Goal: Task Accomplishment & Management: Complete application form

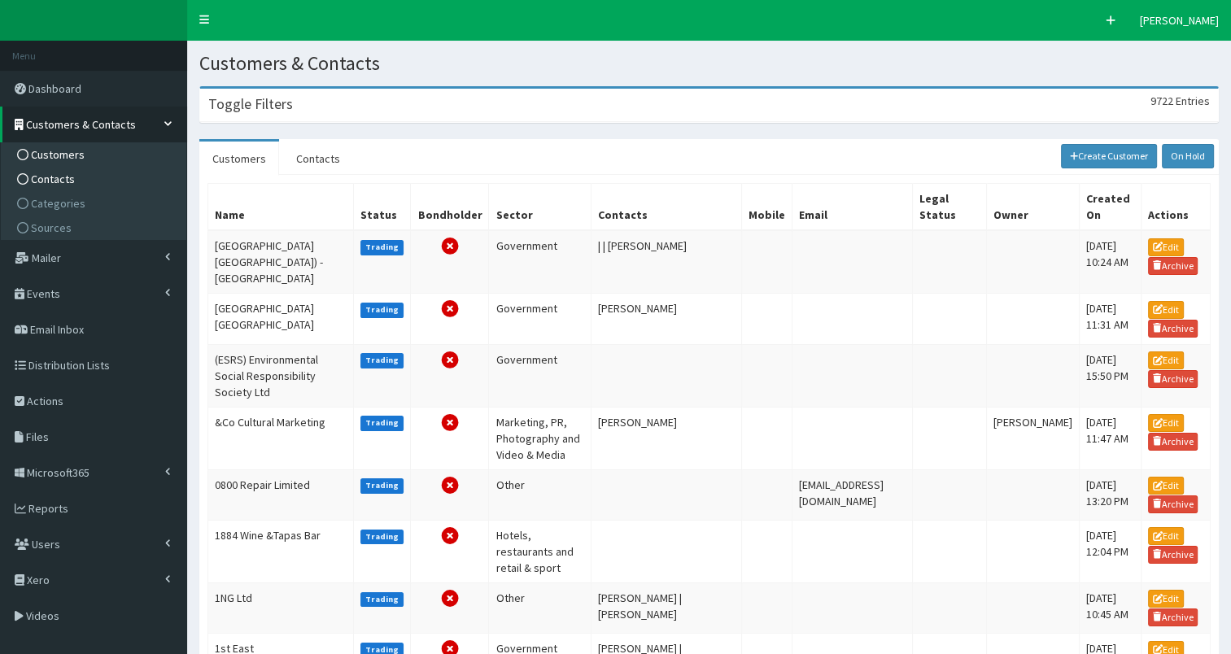
click at [50, 181] on span "Contacts" at bounding box center [53, 179] width 44 height 15
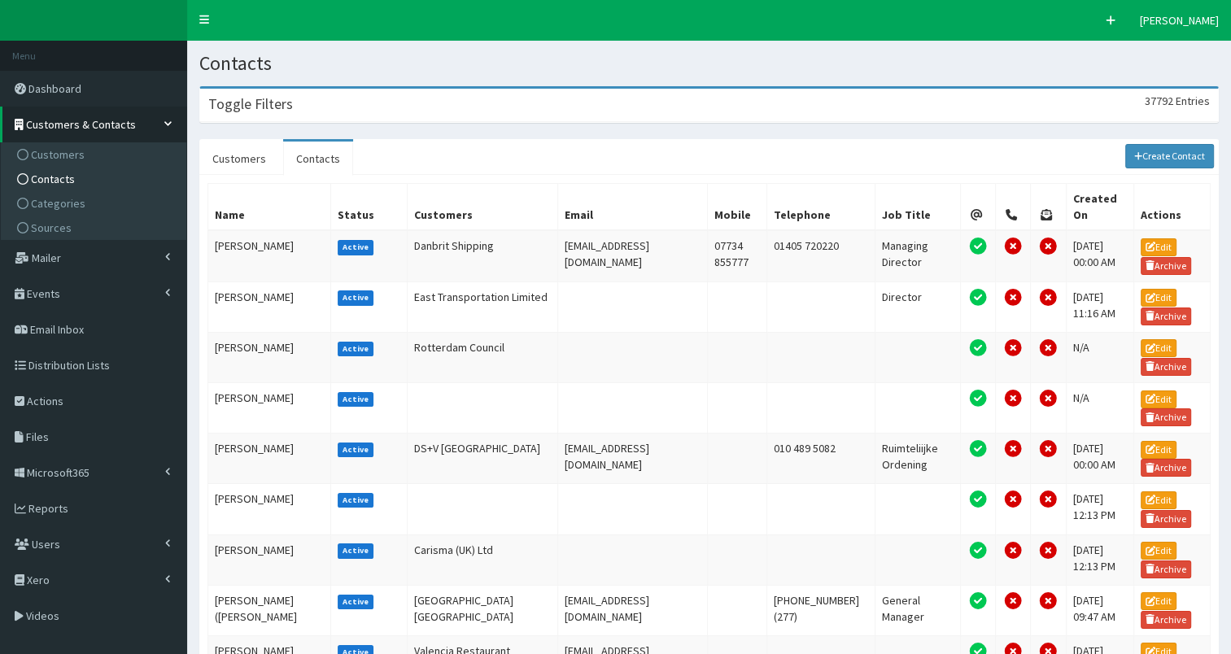
click at [386, 105] on div "Toggle Filters 37792 Entries" at bounding box center [709, 105] width 1018 height 33
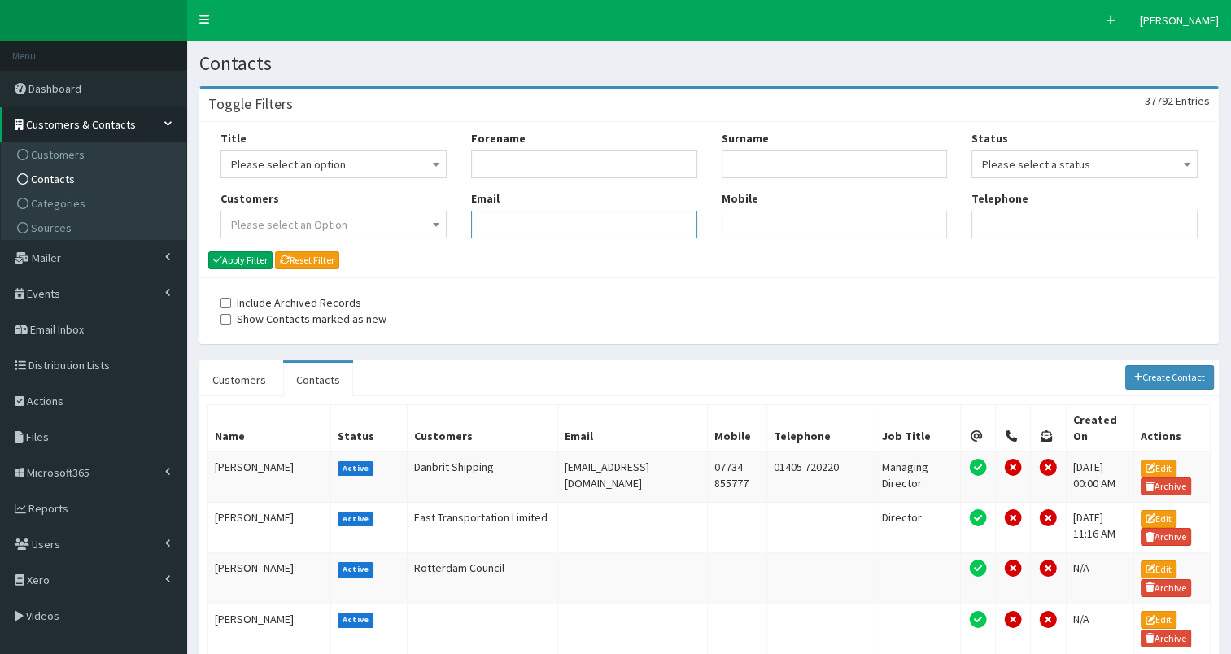
click at [501, 229] on input "Email" at bounding box center [584, 225] width 226 height 28
paste input "[PERSON_NAME][EMAIL_ADDRESS][PERSON_NAME][PERSON_NAME][DOMAIN_NAME]"
type input "[PERSON_NAME][EMAIL_ADDRESS][PERSON_NAME][PERSON_NAME][DOMAIN_NAME]"
click at [226, 264] on button "Apply Filter" at bounding box center [240, 260] width 64 height 18
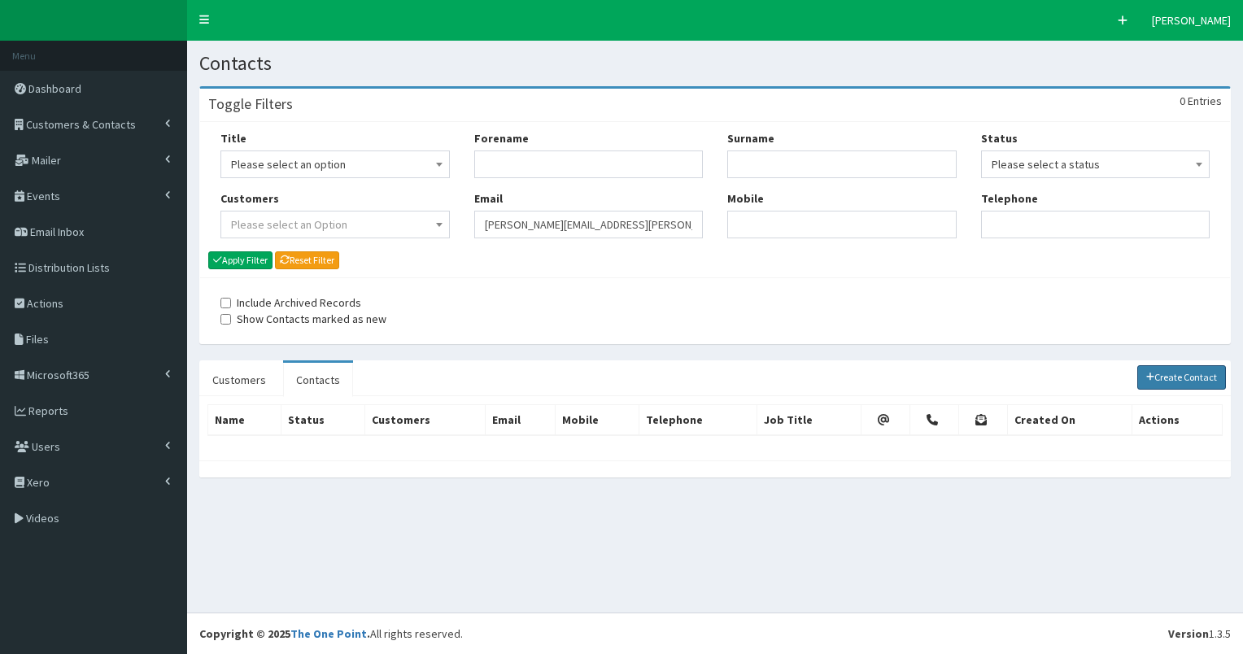
click at [1158, 381] on link "Create Contact" at bounding box center [1183, 377] width 90 height 24
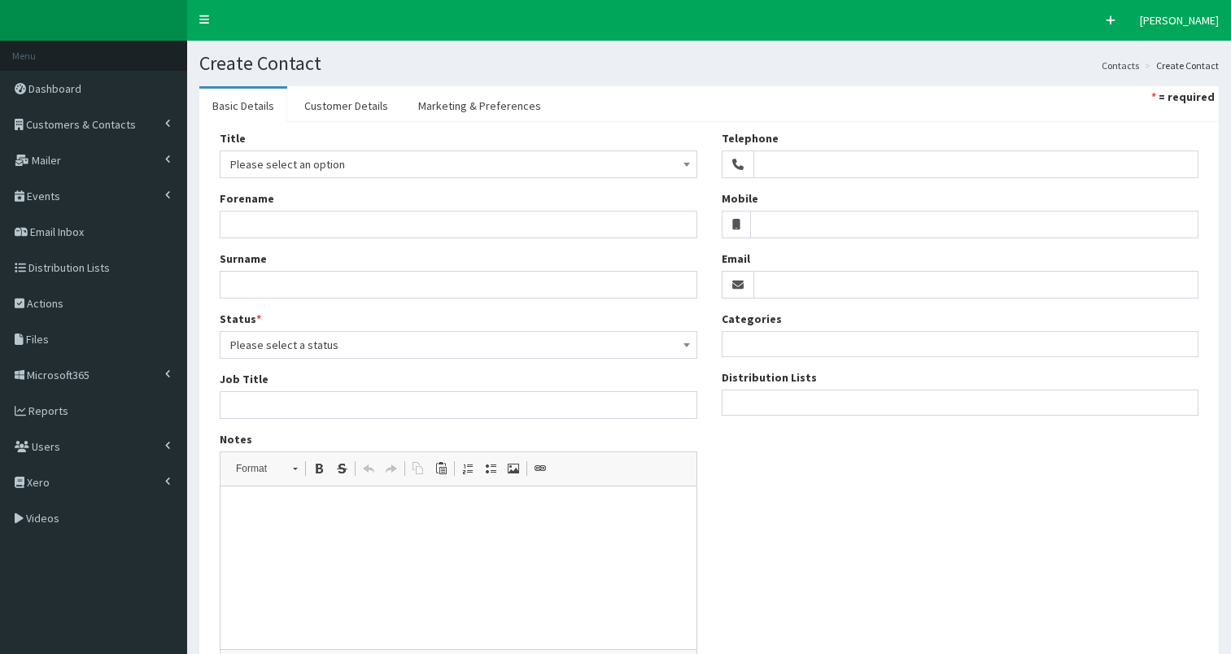
select select
click at [807, 286] on input "Email" at bounding box center [977, 285] width 446 height 28
paste input "[PERSON_NAME][EMAIL_ADDRESS][PERSON_NAME][PERSON_NAME][DOMAIN_NAME]"
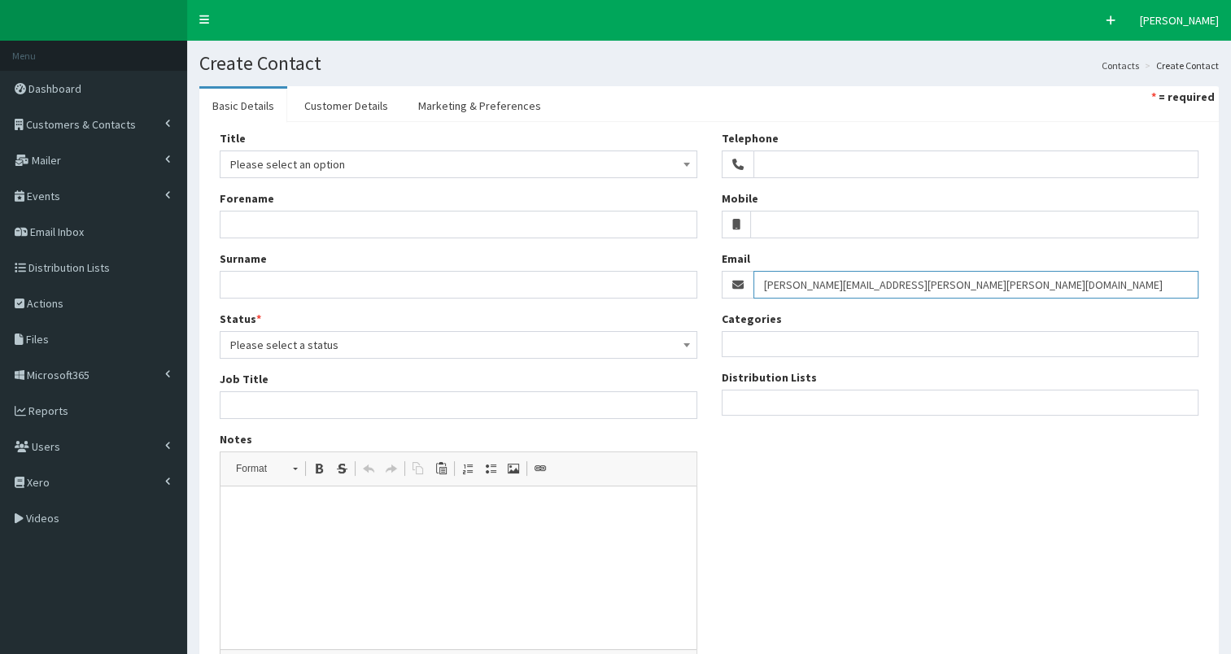
type input "[PERSON_NAME][EMAIL_ADDRESS][PERSON_NAME][PERSON_NAME][DOMAIN_NAME]"
click at [788, 404] on ul at bounding box center [961, 401] width 476 height 20
select select "79"
click at [871, 402] on ul "× Bondholder enews" at bounding box center [961, 403] width 476 height 24
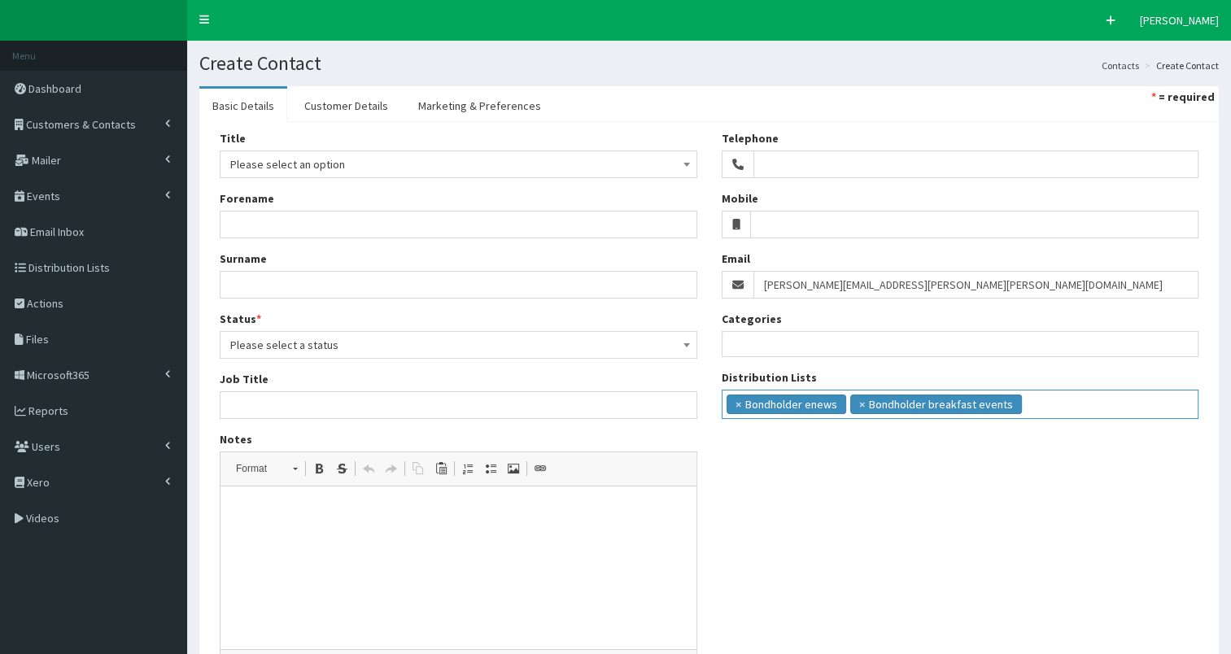
click at [1038, 408] on ul "× Bondholder enews × Bondholder breakfast events" at bounding box center [961, 403] width 476 height 24
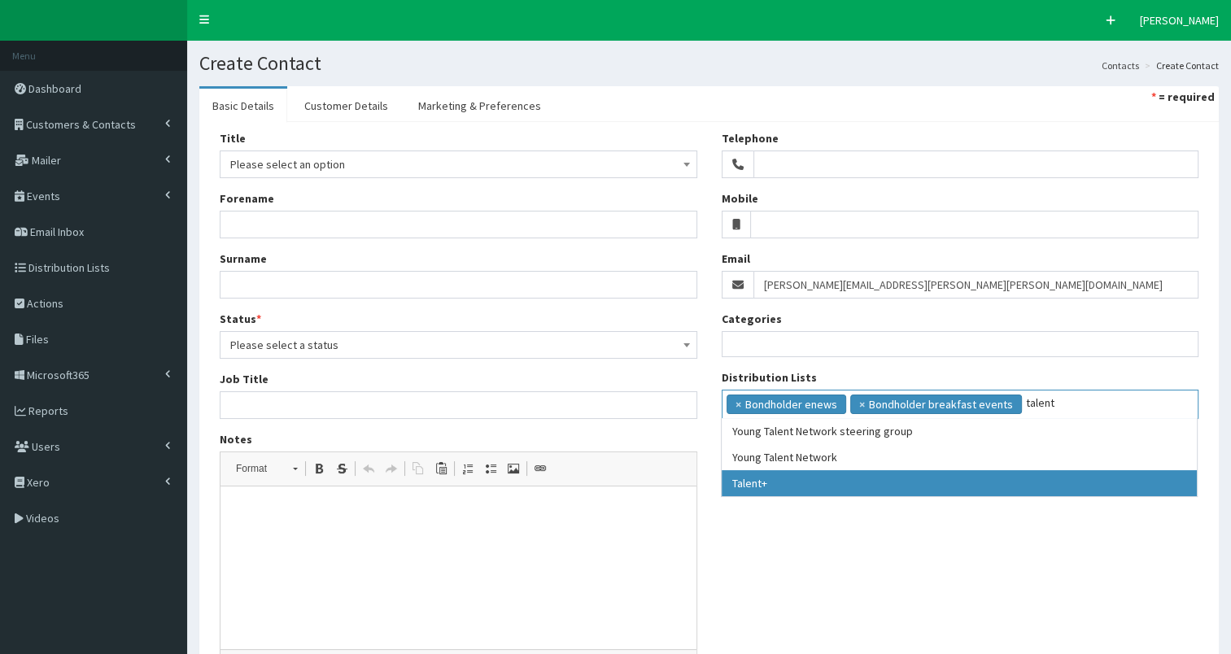
type input "talent"
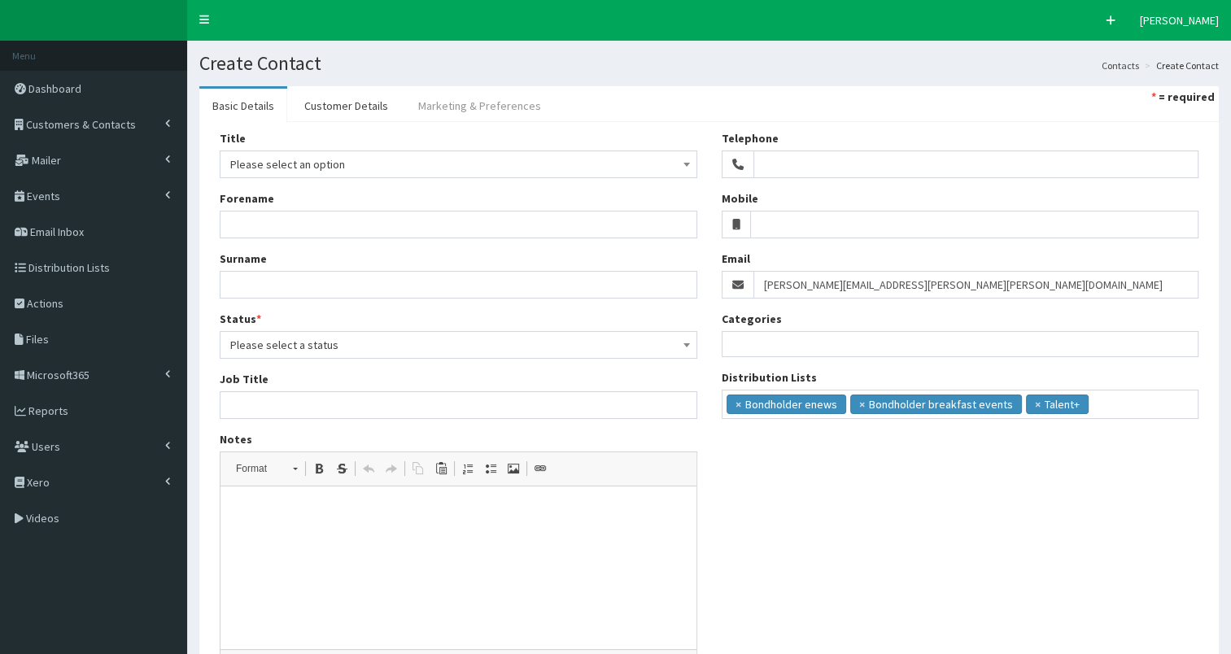
click at [485, 107] on link "Marketing & Preferences" at bounding box center [479, 106] width 149 height 34
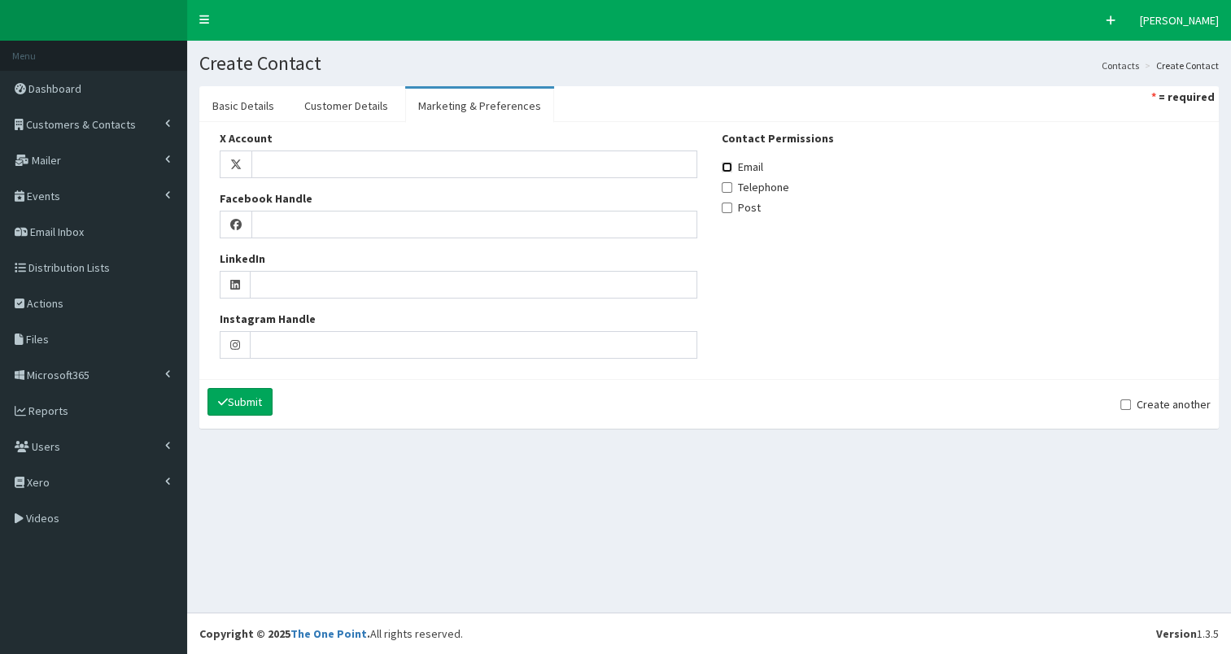
click at [727, 166] on input "Email" at bounding box center [727, 167] width 11 height 11
checkbox input "true"
click at [345, 106] on link "Customer Details" at bounding box center [346, 106] width 110 height 34
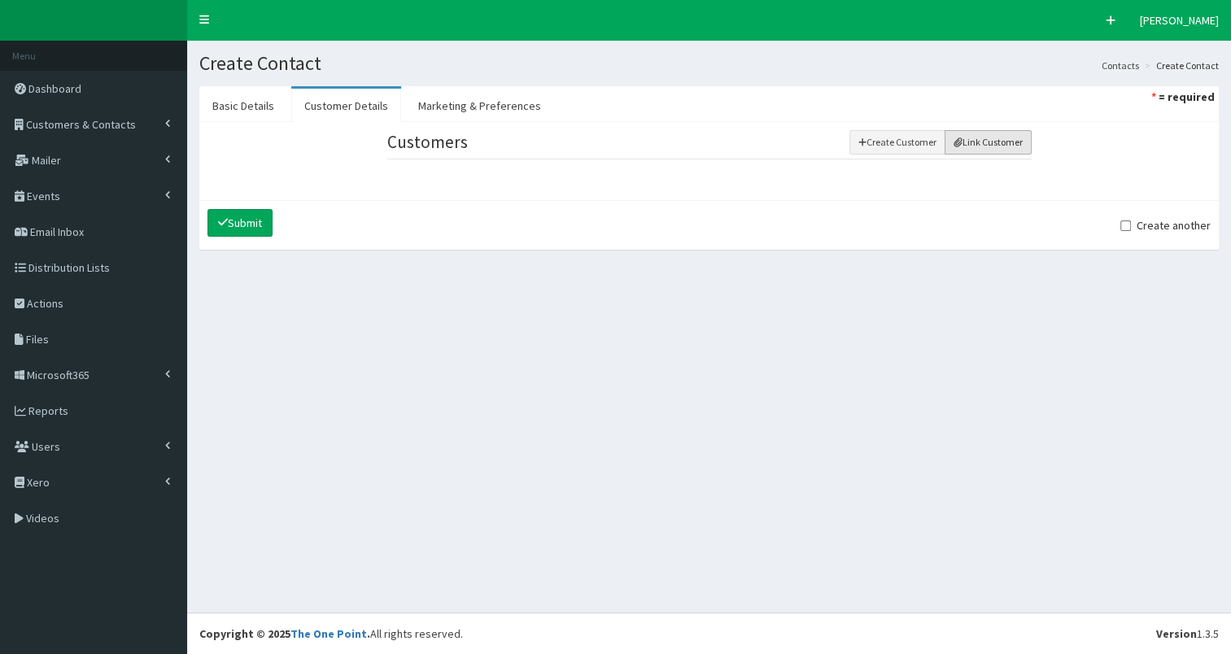
click at [960, 140] on icon "button" at bounding box center [958, 143] width 8 height 10
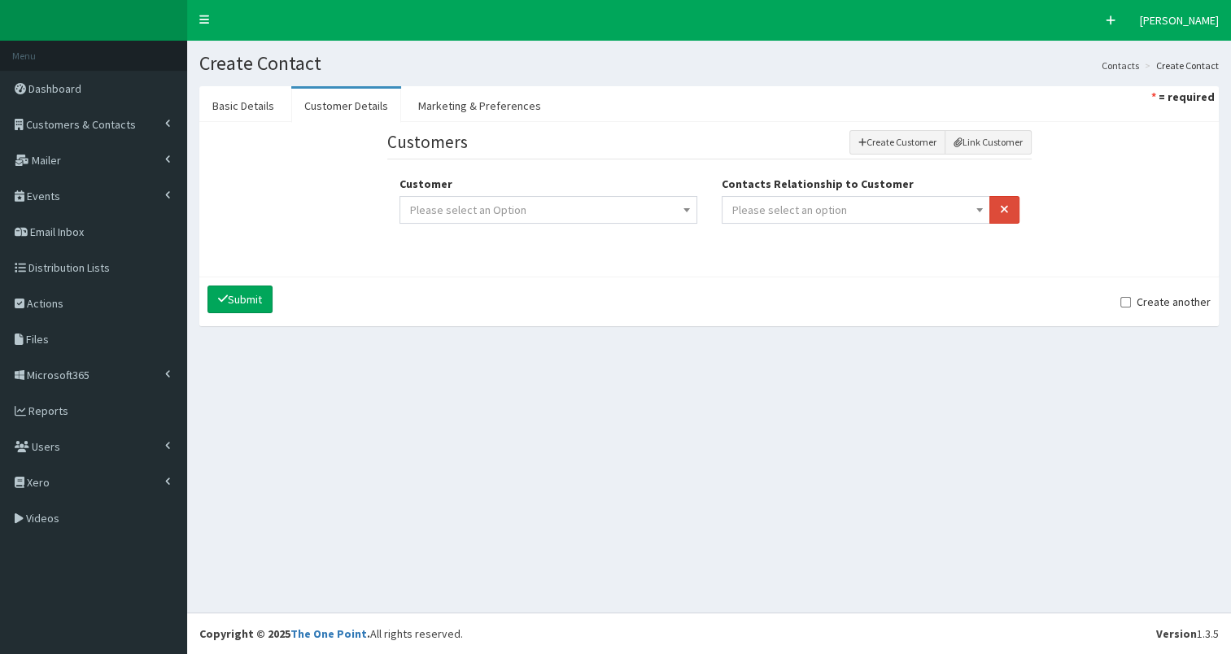
click at [877, 215] on span "Please select an option" at bounding box center [856, 210] width 248 height 23
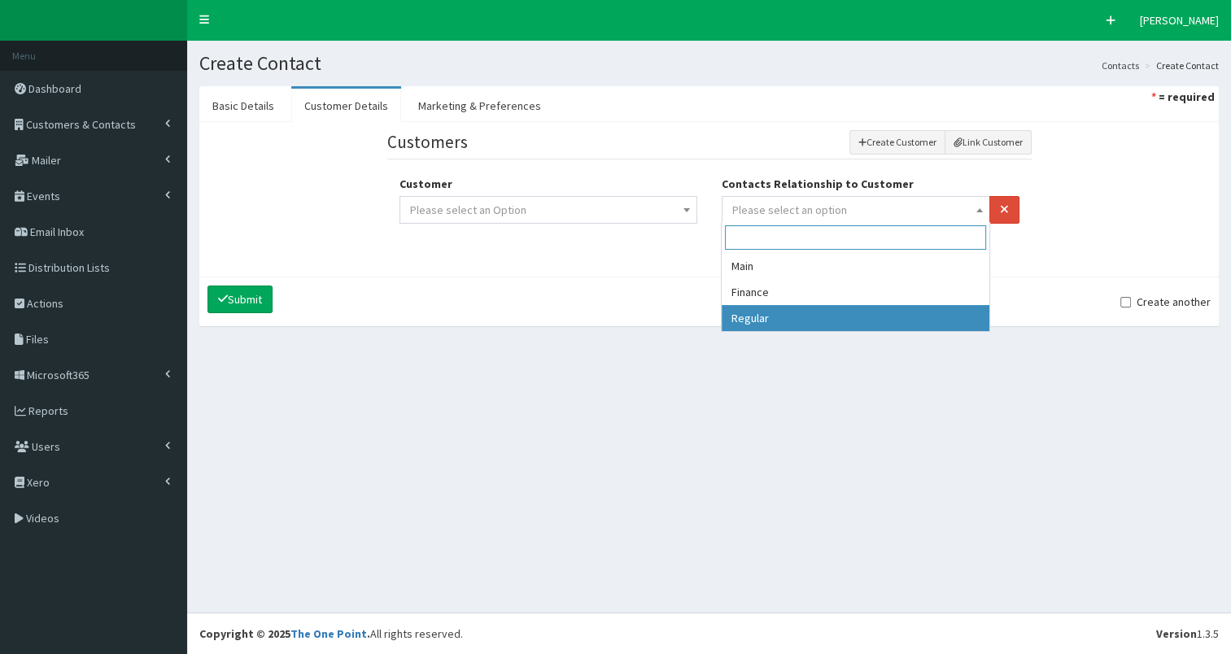
select select "3"
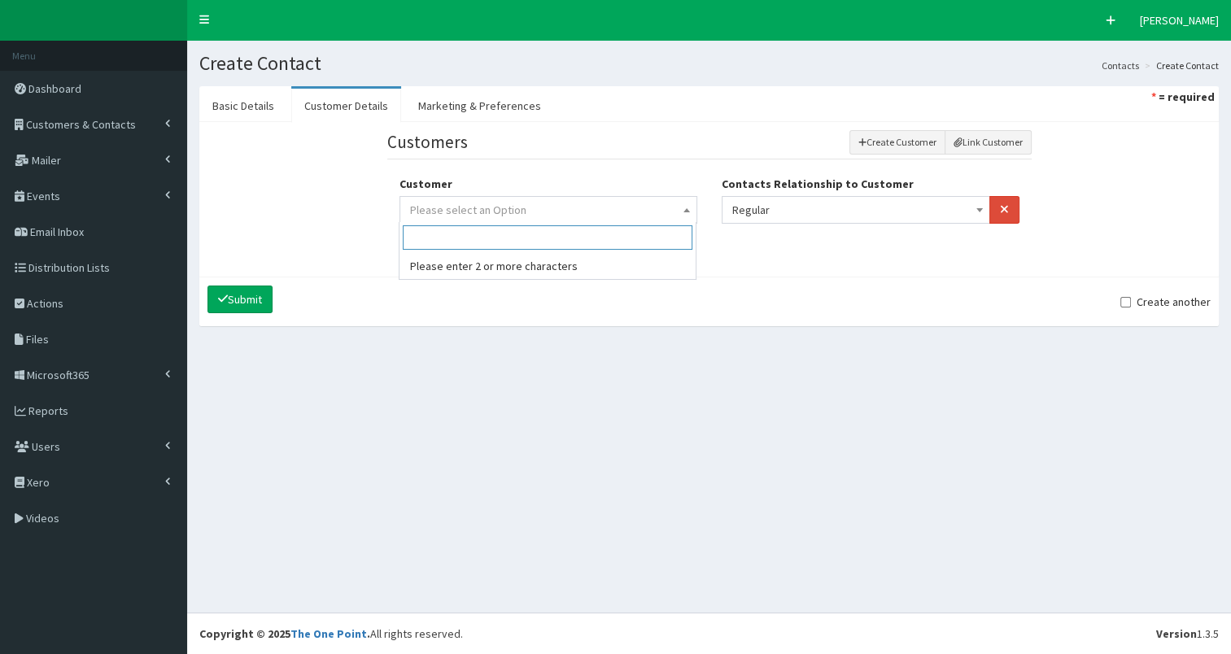
click at [651, 207] on span "Please select an Option" at bounding box center [548, 210] width 277 height 23
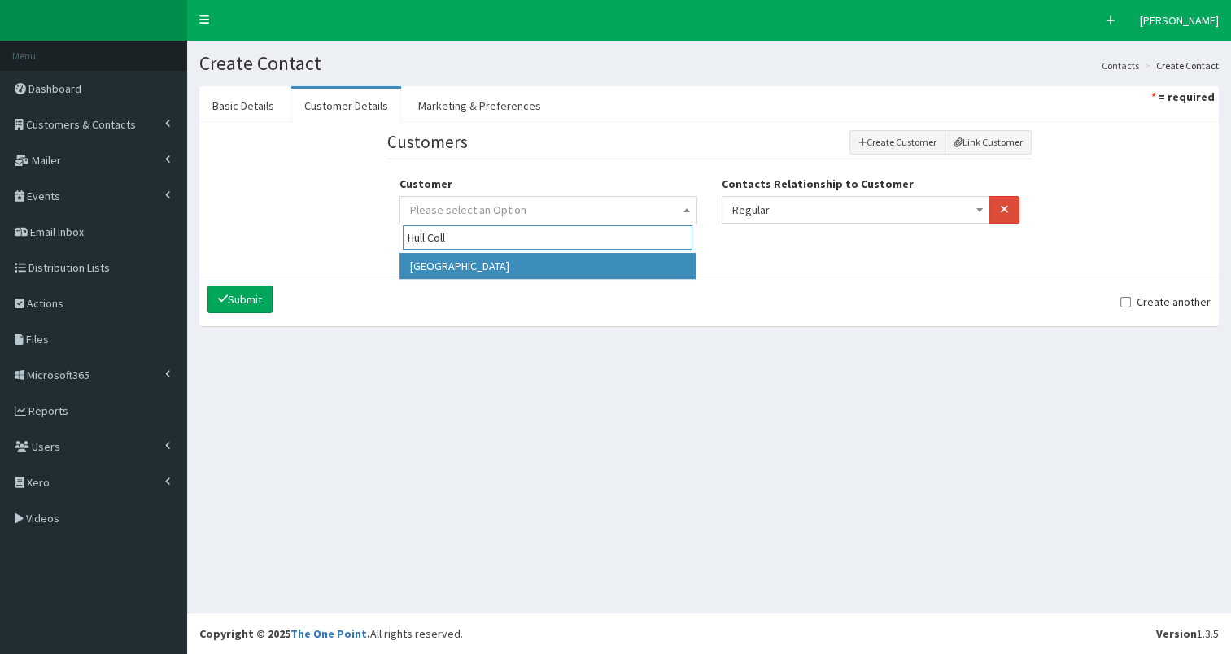
type input "Hull Coll"
select select "307"
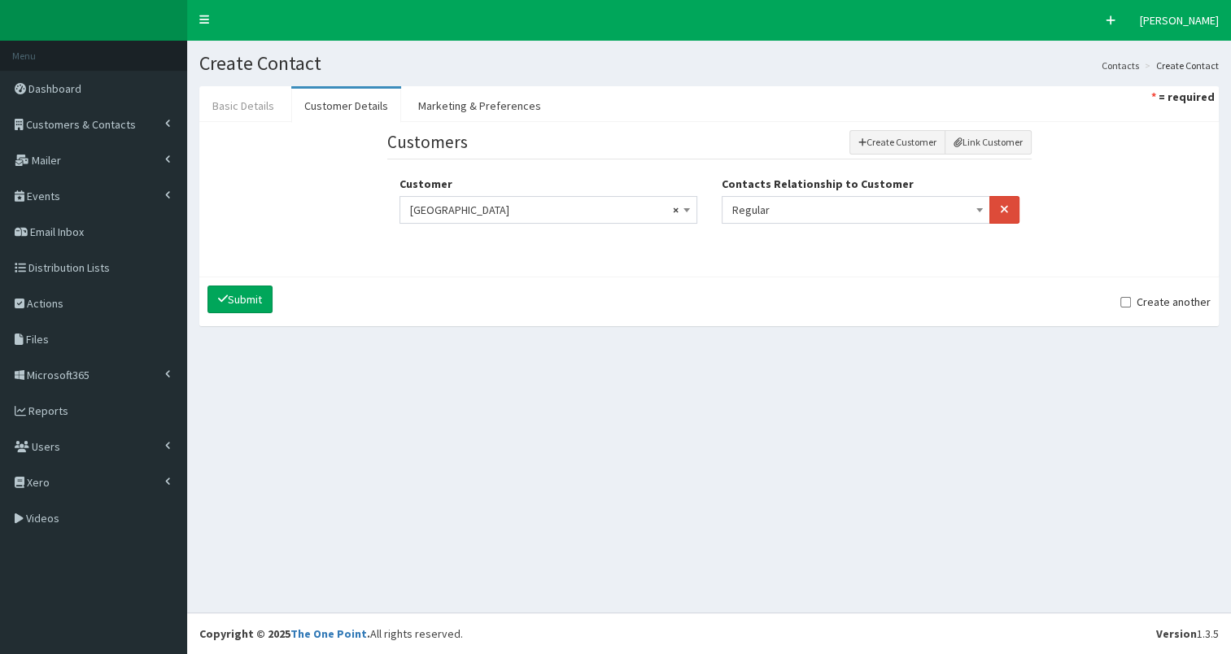
click at [232, 107] on link "Basic Details" at bounding box center [243, 106] width 88 height 34
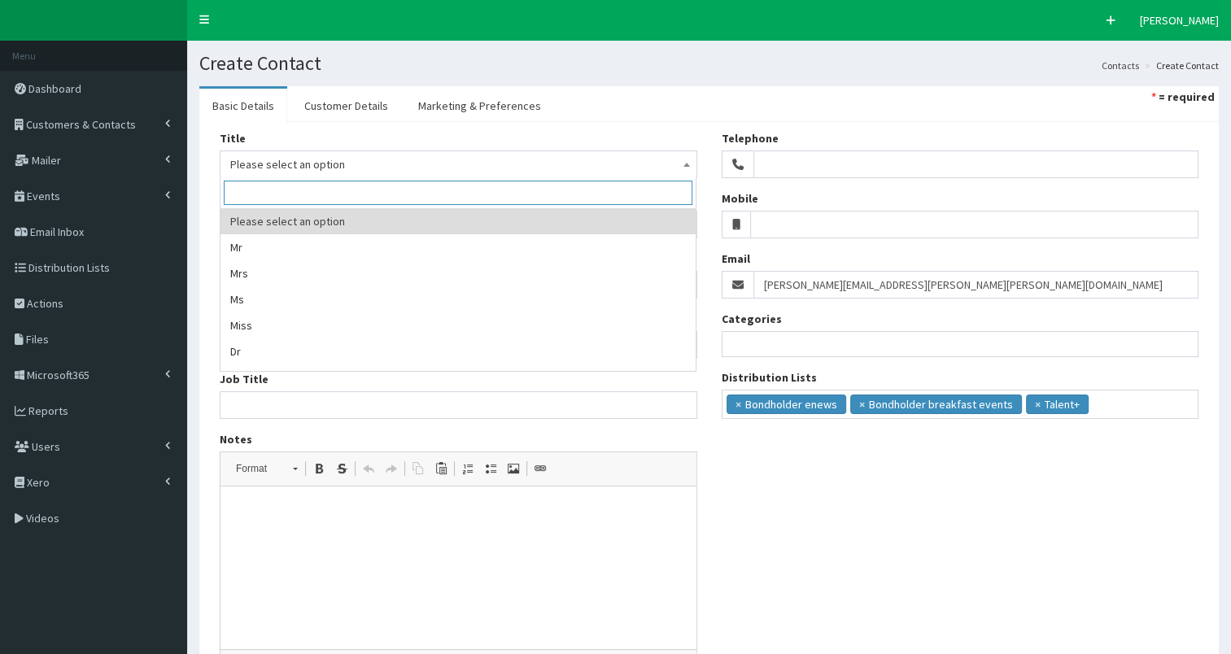
click at [244, 169] on span "Please select an option" at bounding box center [458, 164] width 457 height 23
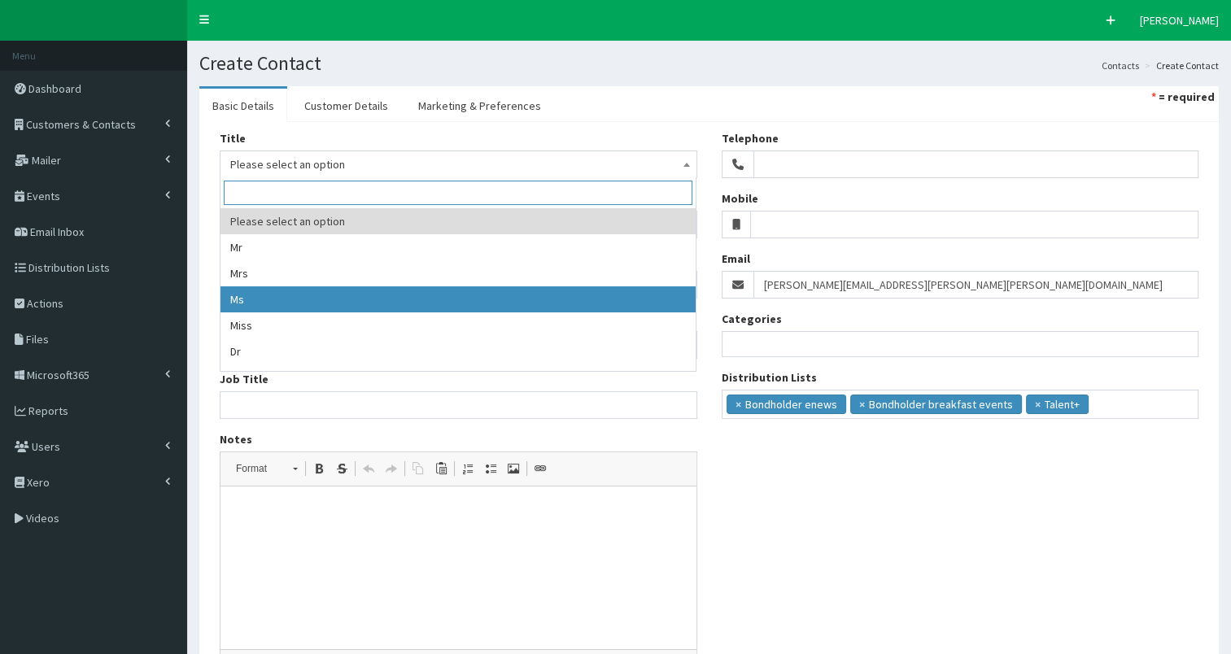
select select "3"
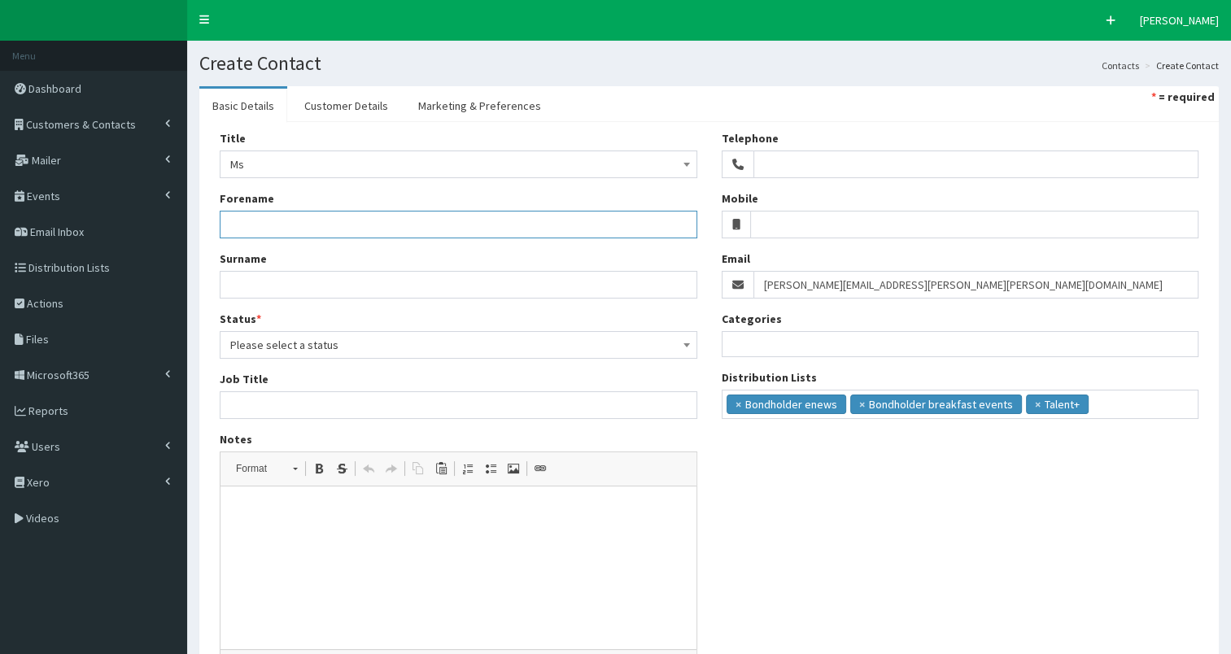
click at [256, 222] on input "Forename" at bounding box center [459, 225] width 478 height 28
paste input "Michelle.Cray@hull-college.ac.uk"
type input "Michelle.Cray@hull-college.ac.uk"
click at [248, 283] on input "Surname" at bounding box center [459, 285] width 478 height 28
type input "Cray"
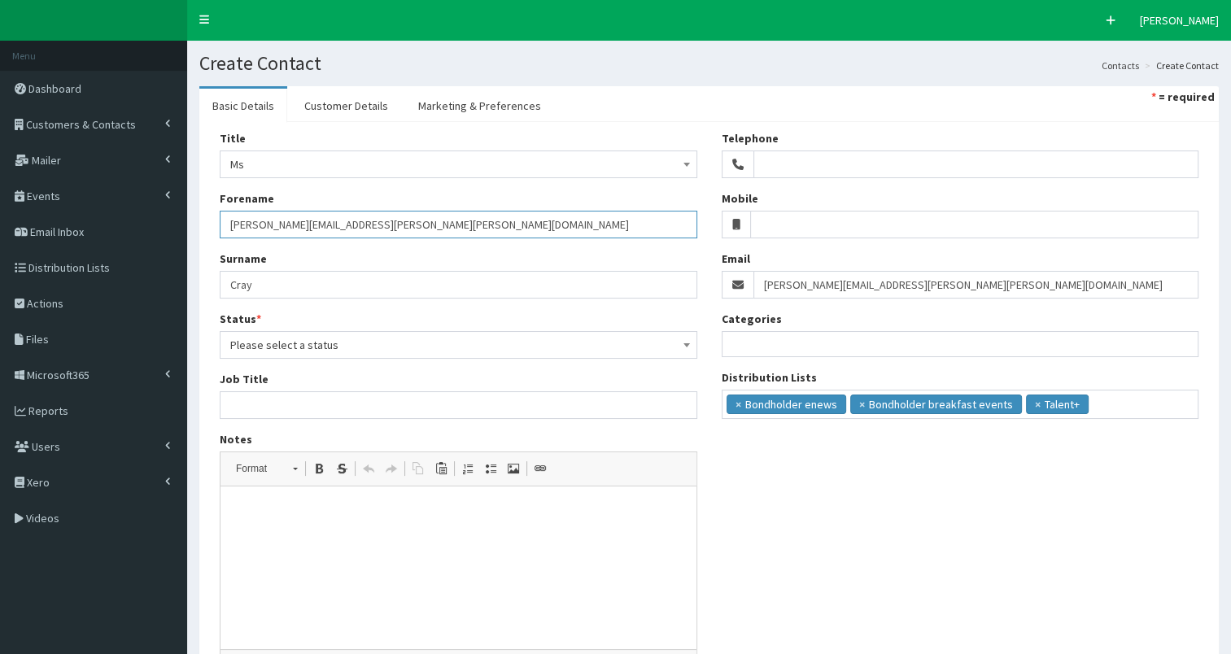
click at [269, 222] on input "Michelle.Cray@hull-college.ac.uk" at bounding box center [459, 225] width 478 height 28
type input "Michelle"
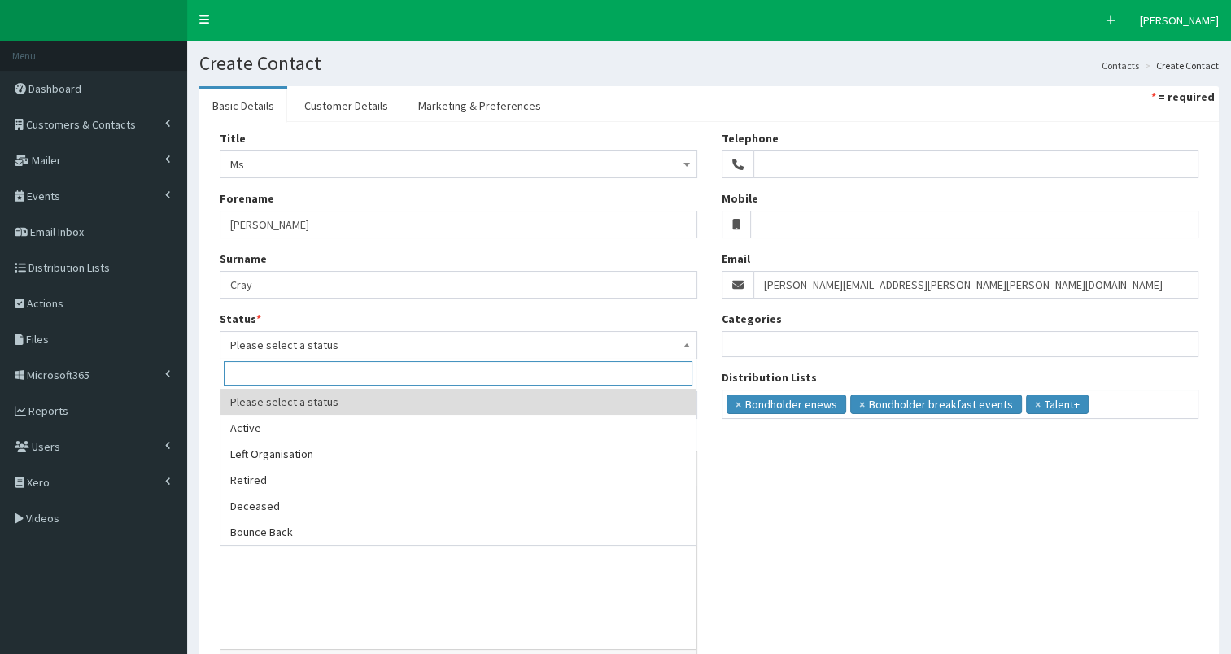
click at [291, 339] on span "Please select a status" at bounding box center [458, 345] width 457 height 23
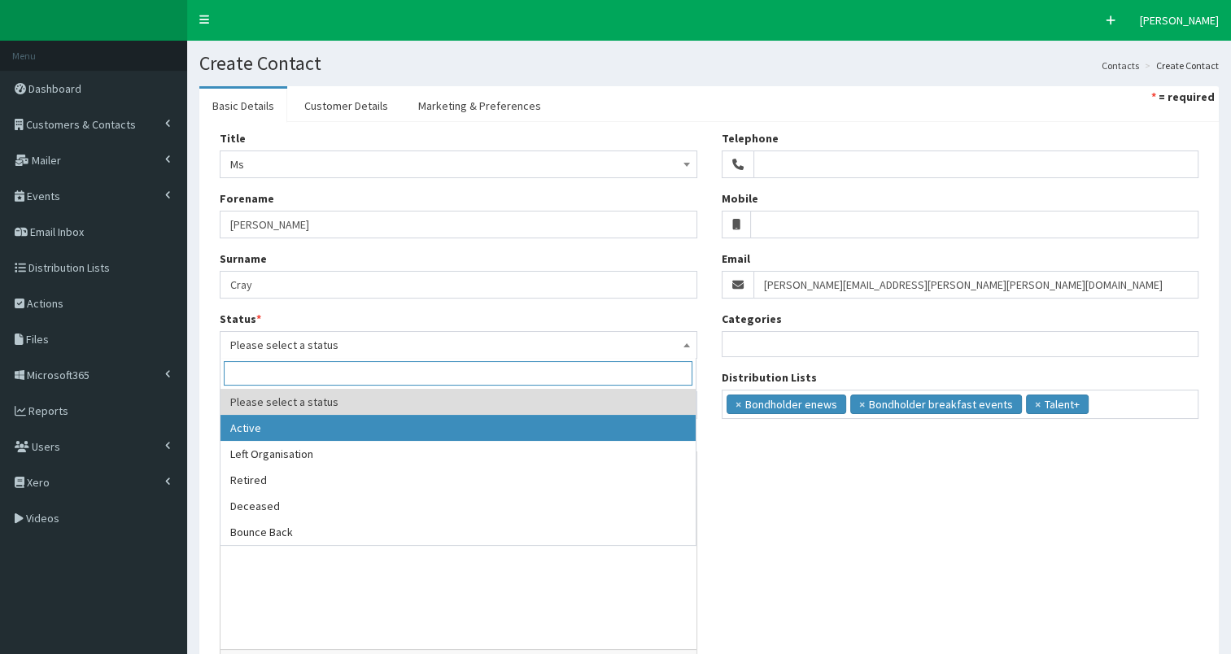
select select "1"
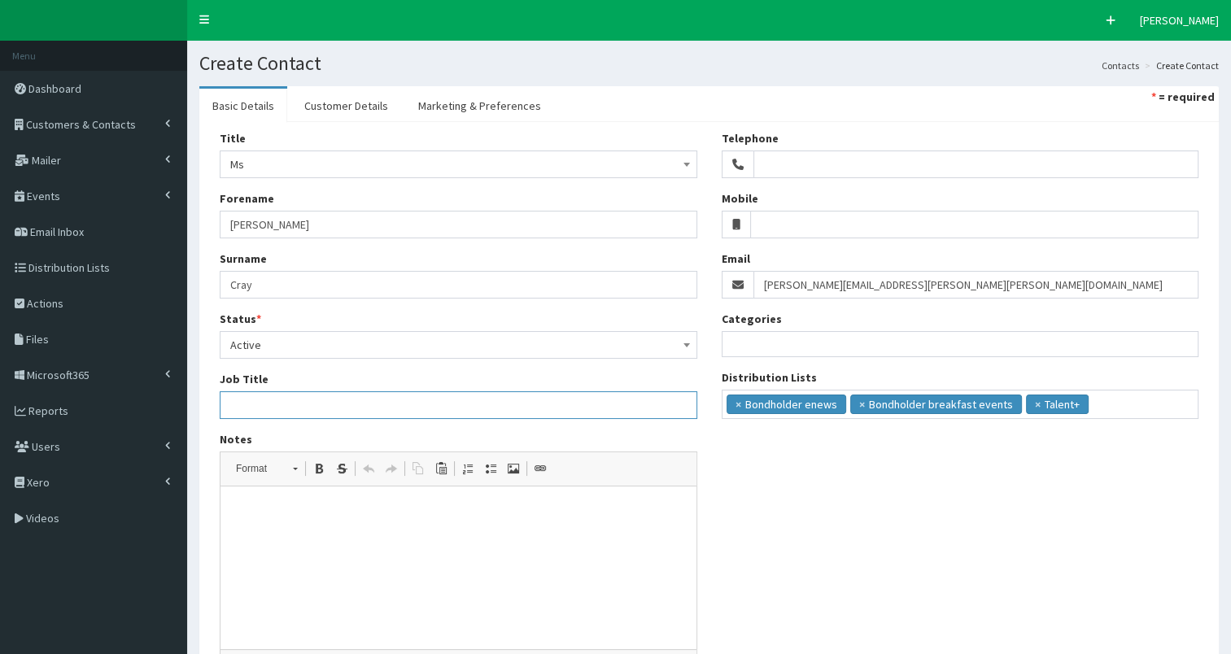
click at [264, 404] on input "Job Title" at bounding box center [459, 405] width 478 height 28
paste input "travel and tourism lecturer"
click at [228, 403] on input "travel and tourism lecturer" at bounding box center [459, 405] width 478 height 28
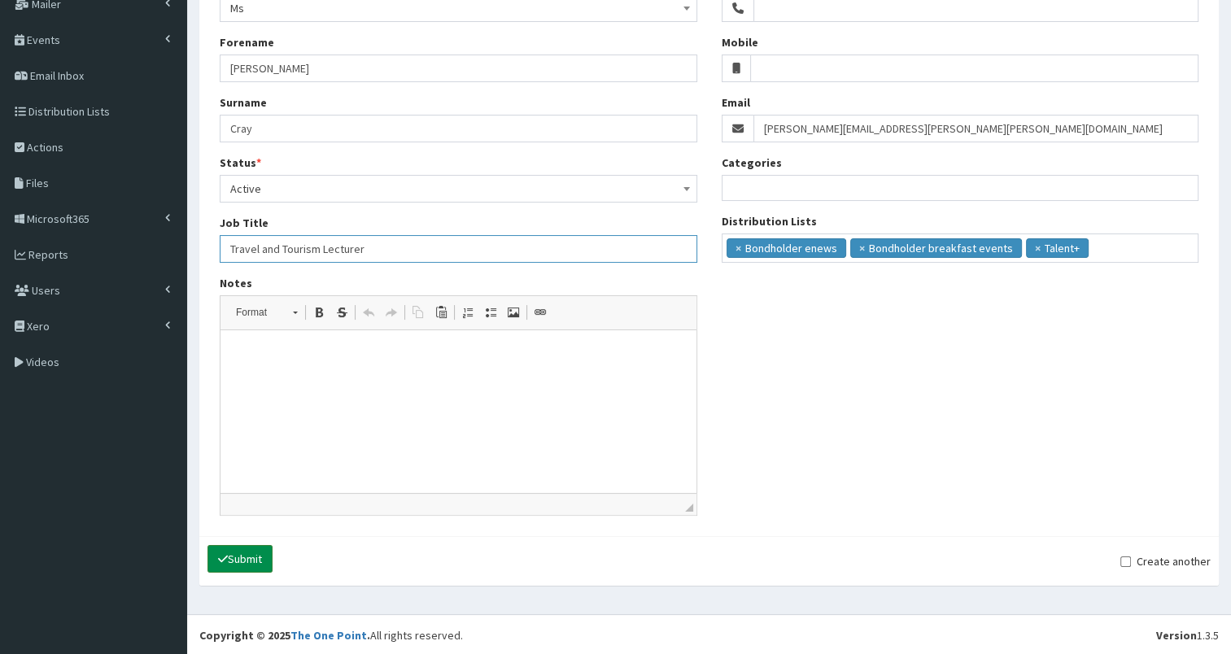
type input "Travel and Tourism Lecturer"
click at [228, 555] on button "Submit" at bounding box center [240, 559] width 65 height 28
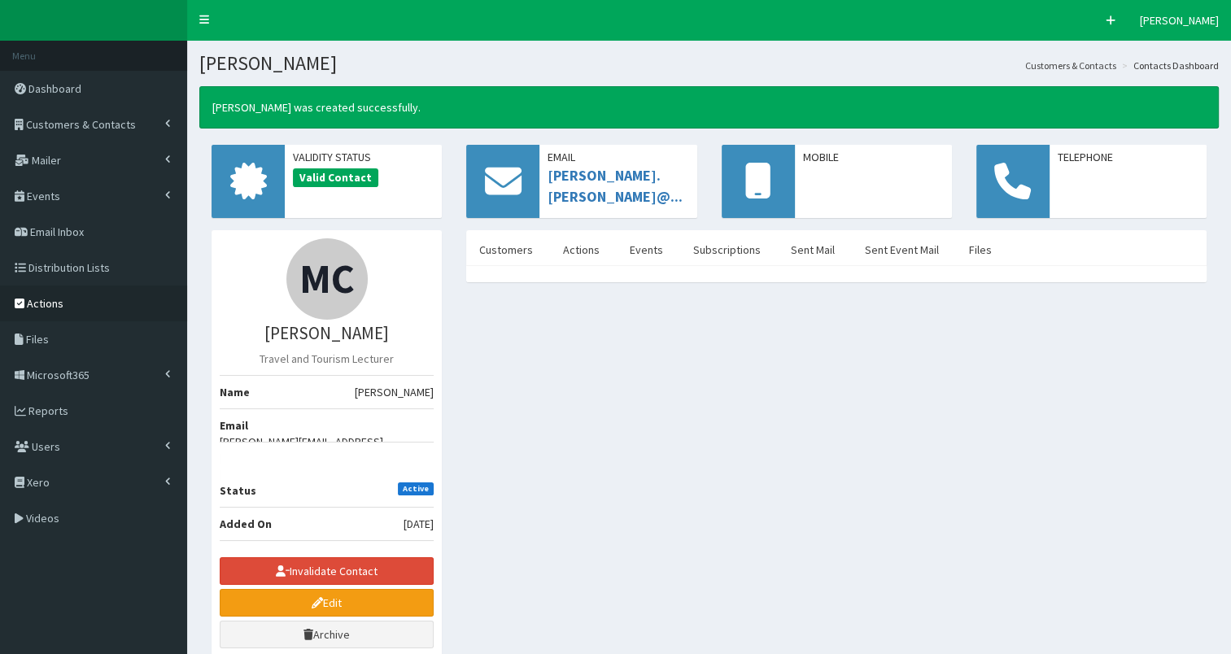
click at [46, 303] on span "Actions" at bounding box center [45, 303] width 37 height 15
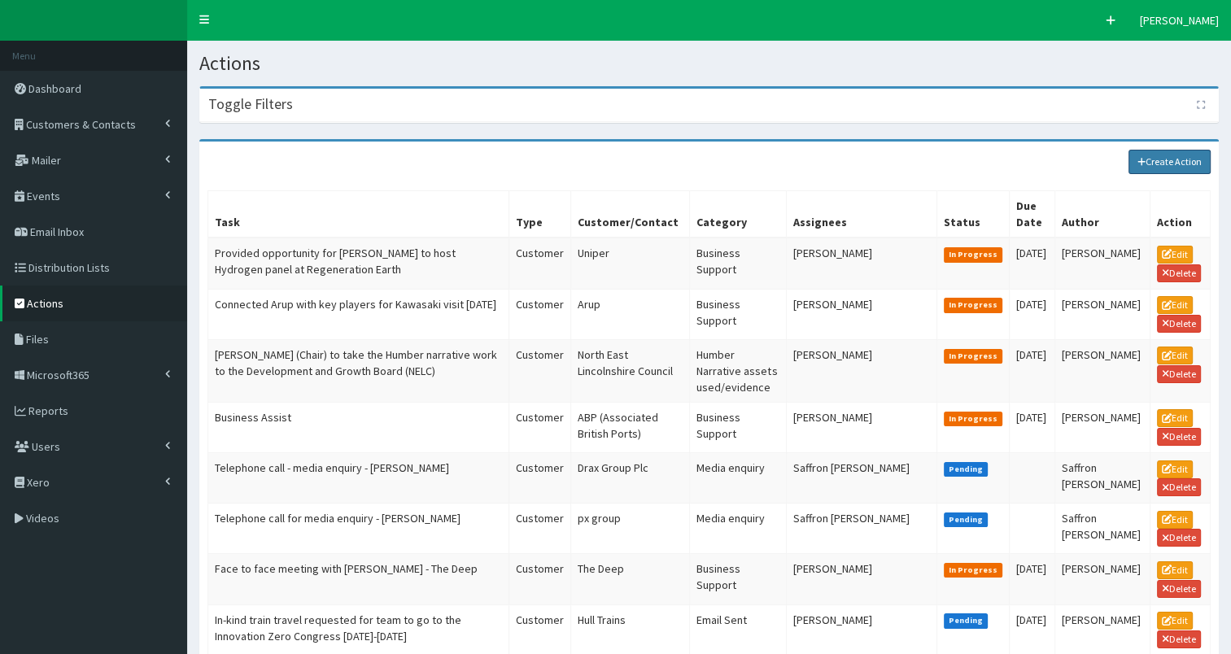
click at [1159, 164] on link "Create Action" at bounding box center [1170, 162] width 83 height 24
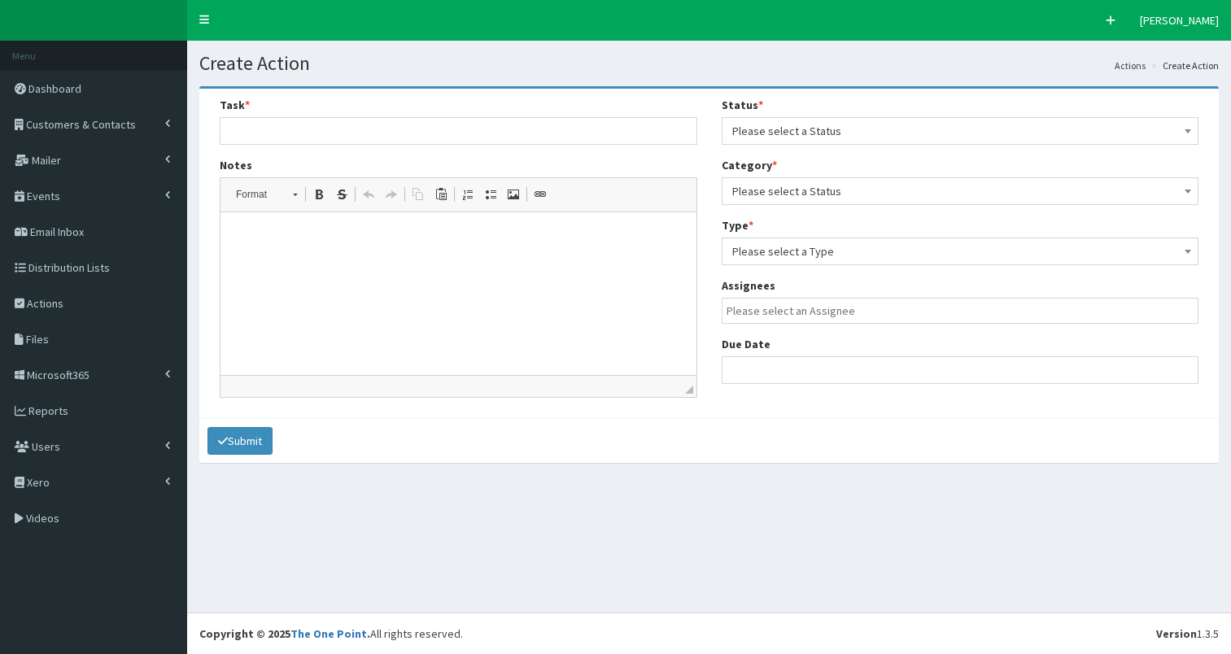
select select
click at [260, 243] on p at bounding box center [458, 237] width 443 height 17
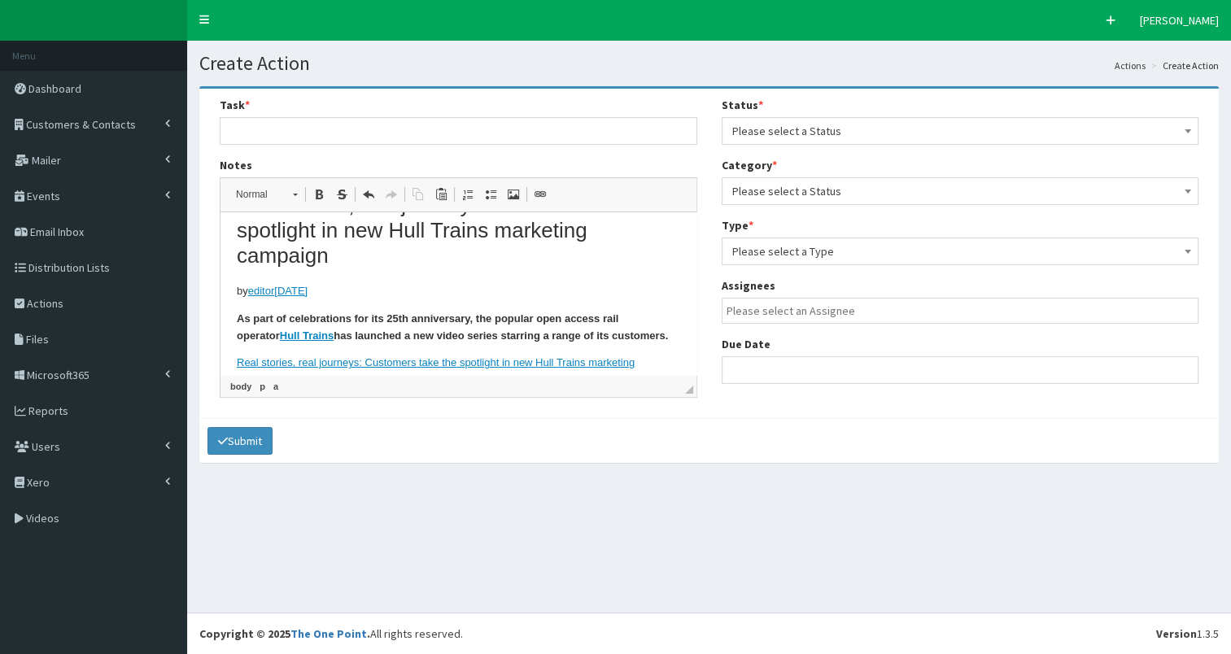
scroll to position [28, 0]
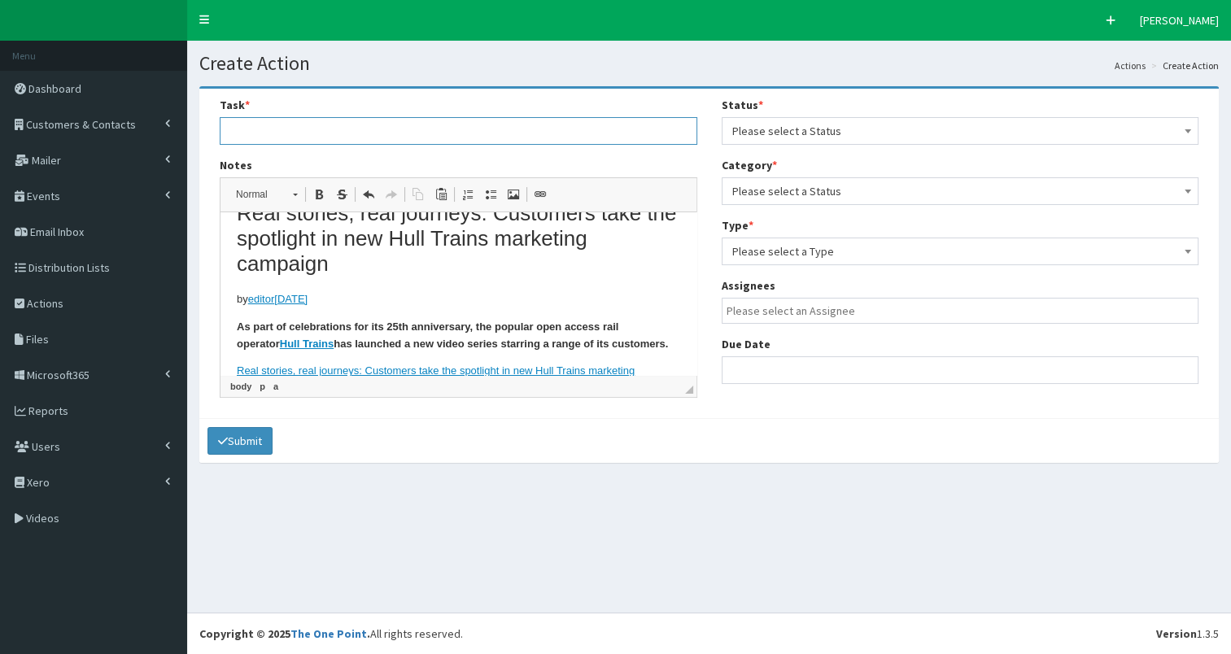
click at [296, 127] on input "text" at bounding box center [459, 131] width 478 height 28
type input "Hull Trains new video showcasing Real Stories, Real Journeys - customers in the…"
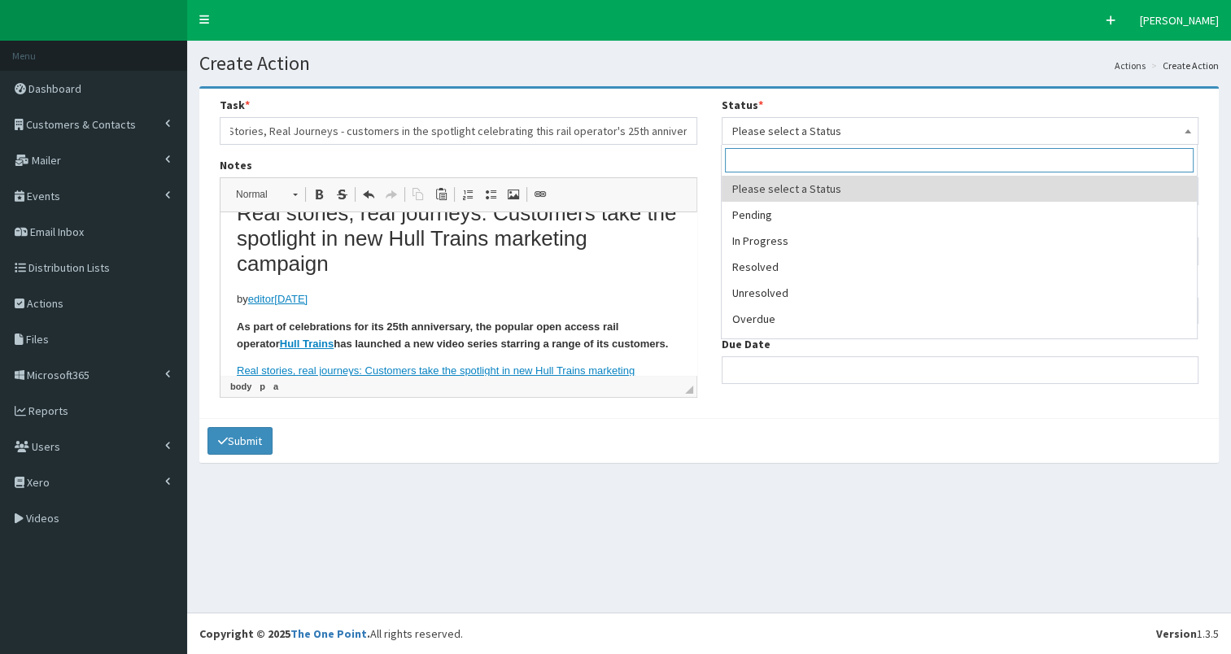
scroll to position [0, 0]
click at [831, 137] on span "Please select a Status" at bounding box center [960, 131] width 457 height 23
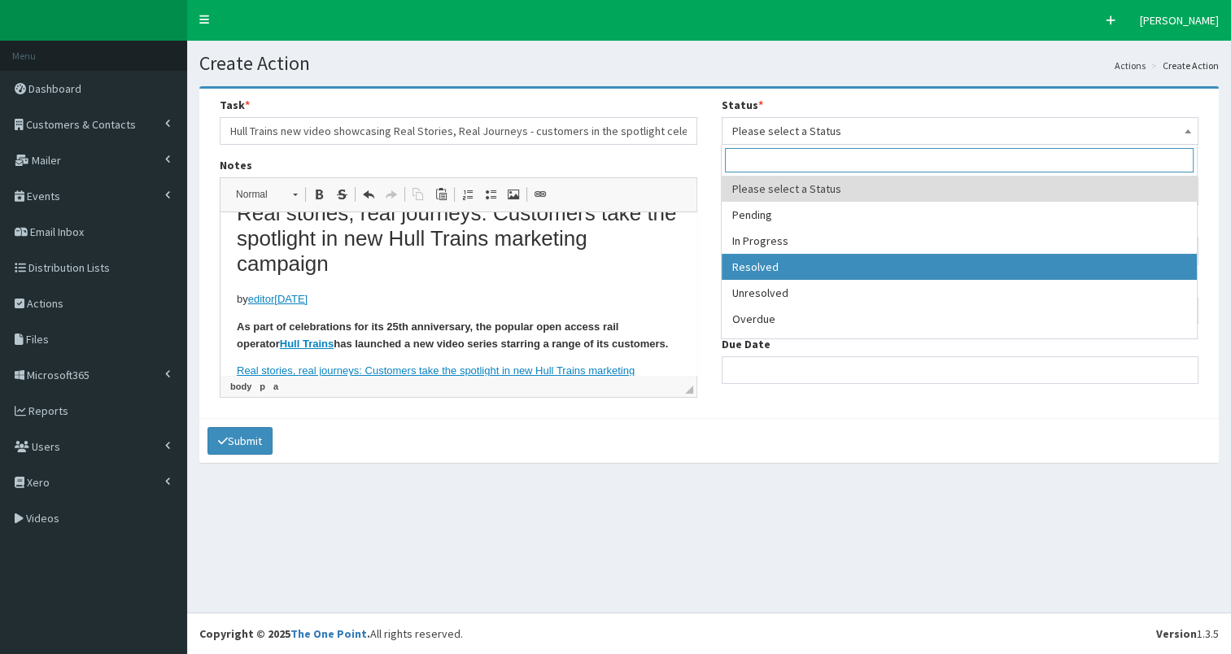
select select "3"
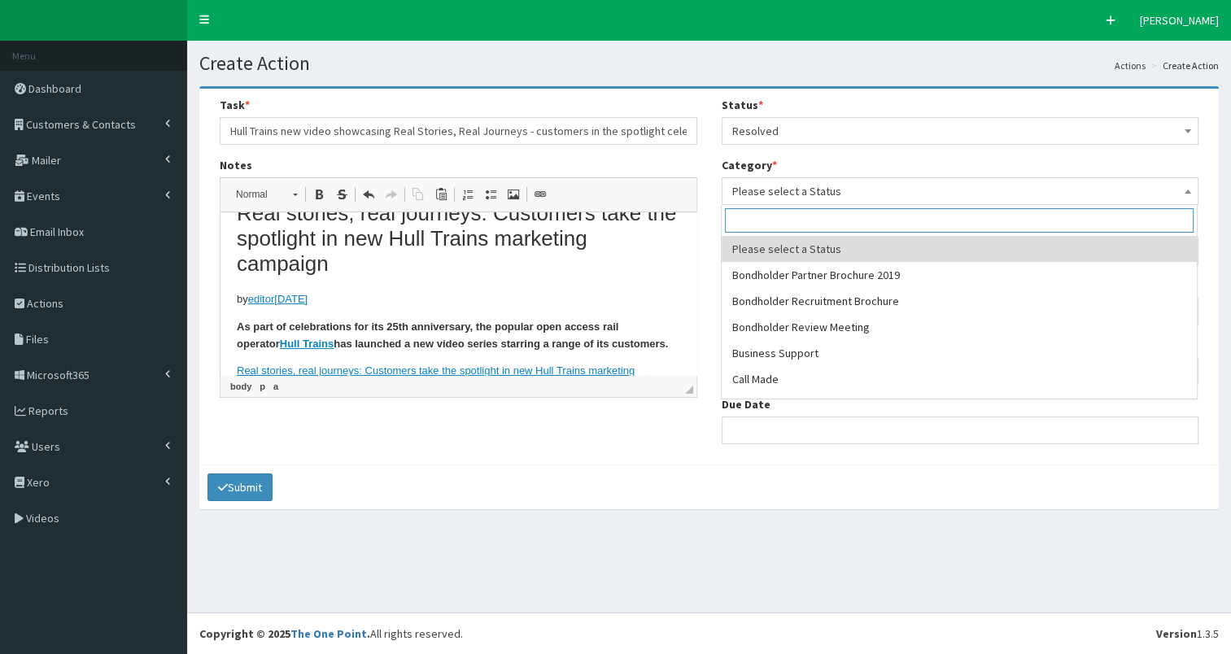
click at [857, 191] on span "Please select a Status" at bounding box center [960, 191] width 457 height 23
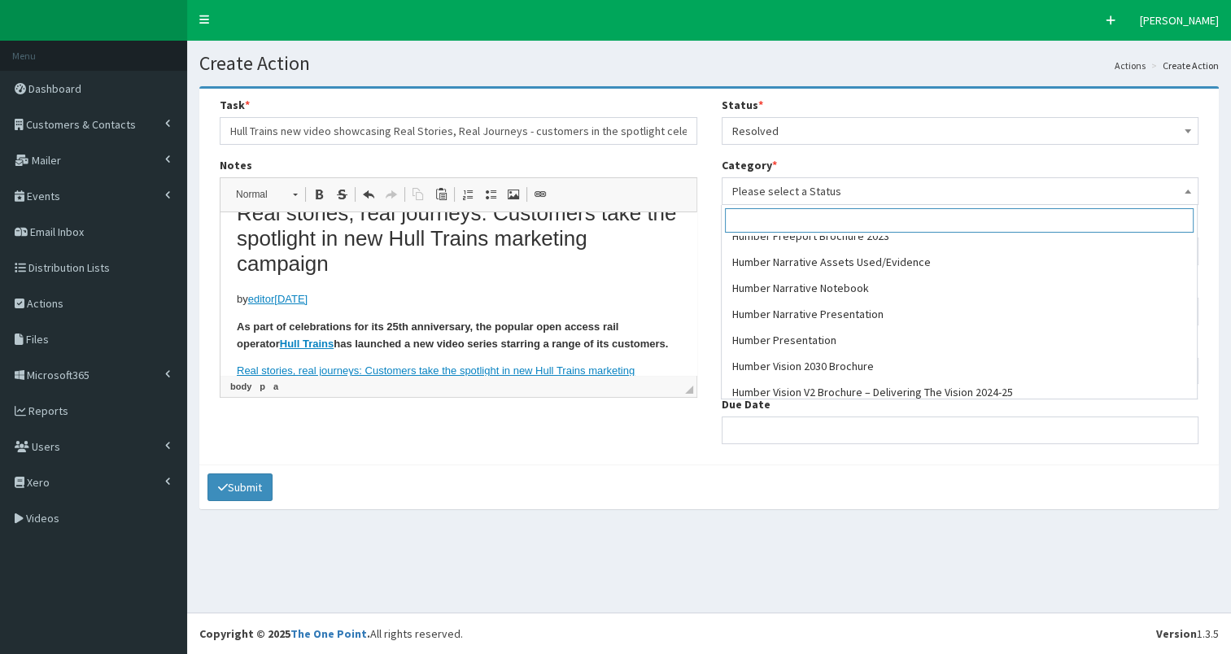
scroll to position [548, 0]
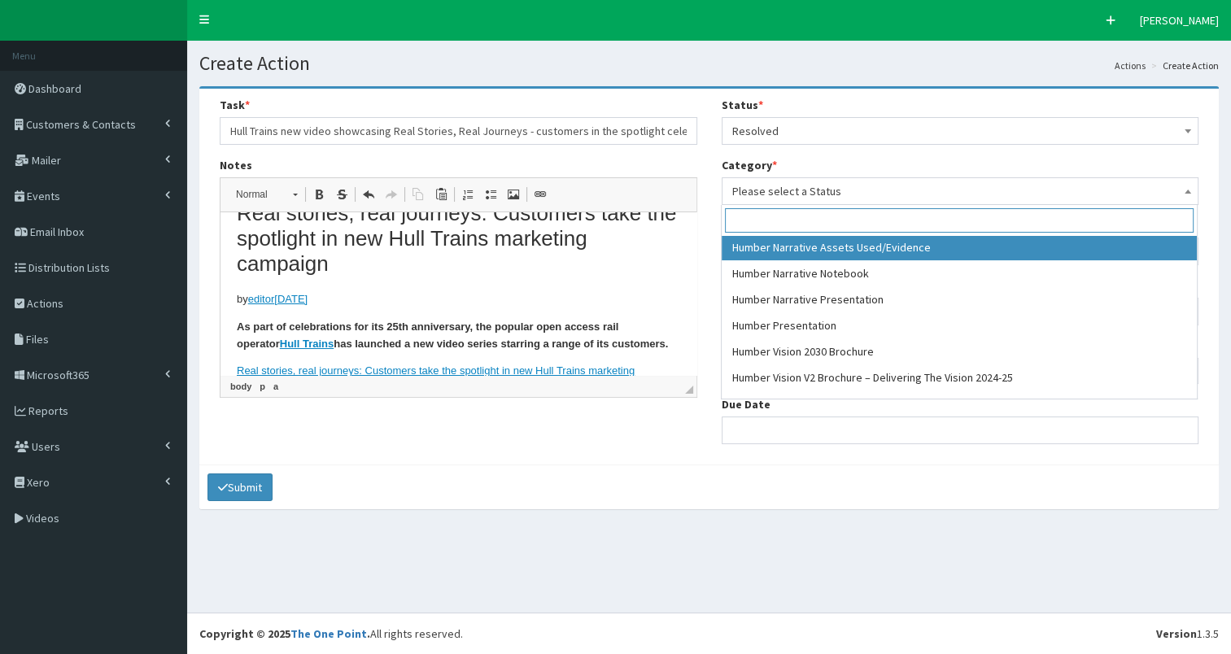
select select "52"
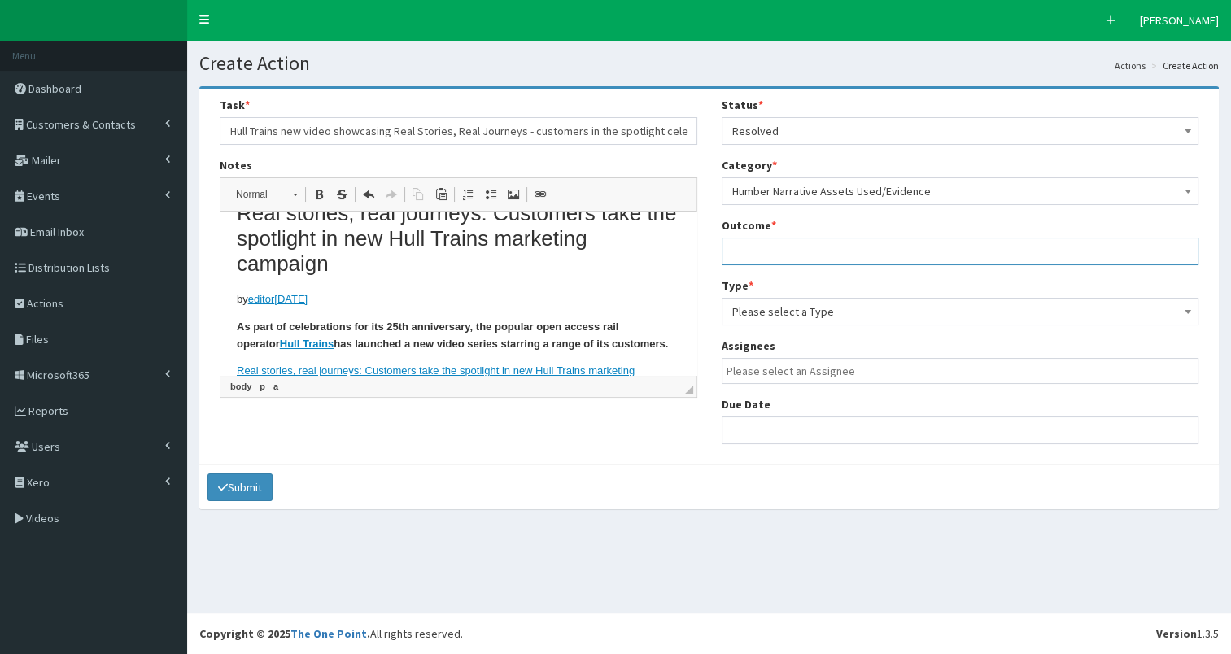
click at [808, 254] on input "text" at bounding box center [961, 252] width 478 height 28
type input "see notes"
click at [810, 316] on span "Please select a Type" at bounding box center [960, 311] width 457 height 23
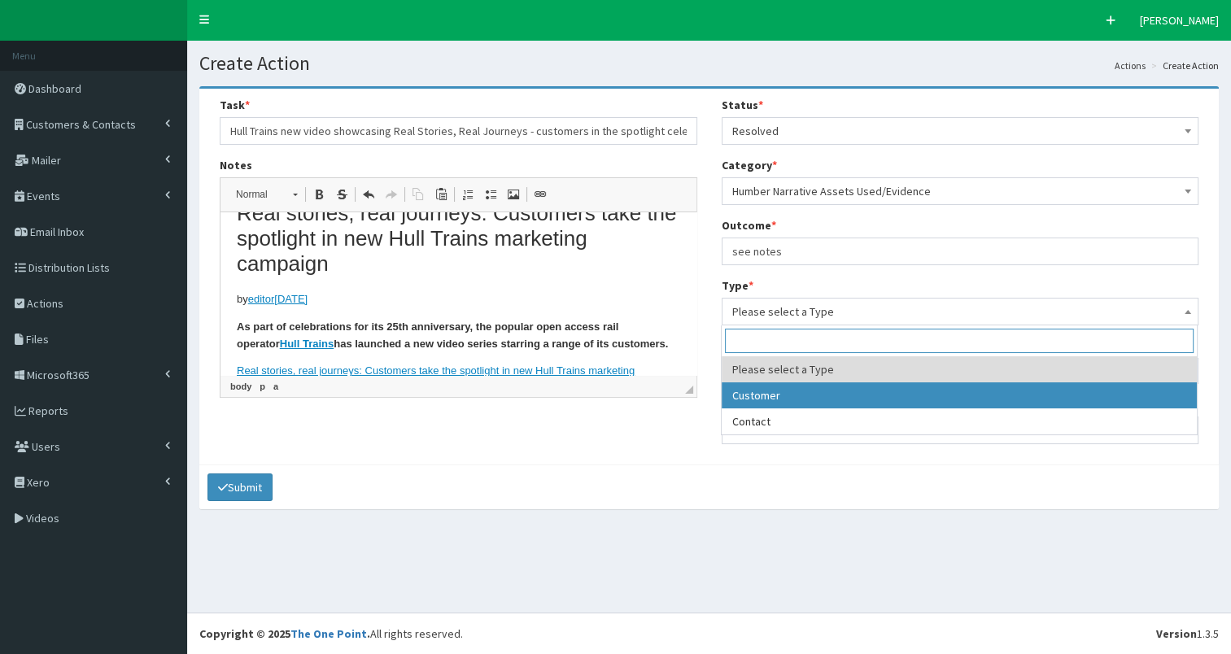
select select "customer"
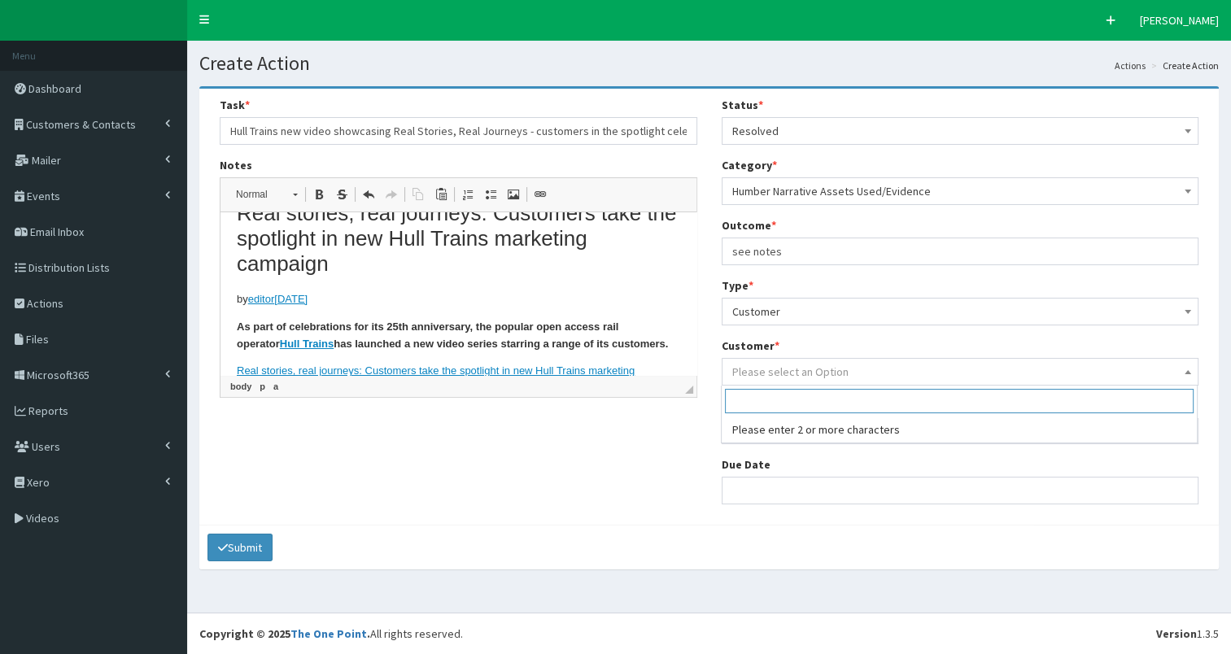
click at [829, 367] on span "Please select an Option" at bounding box center [790, 372] width 116 height 15
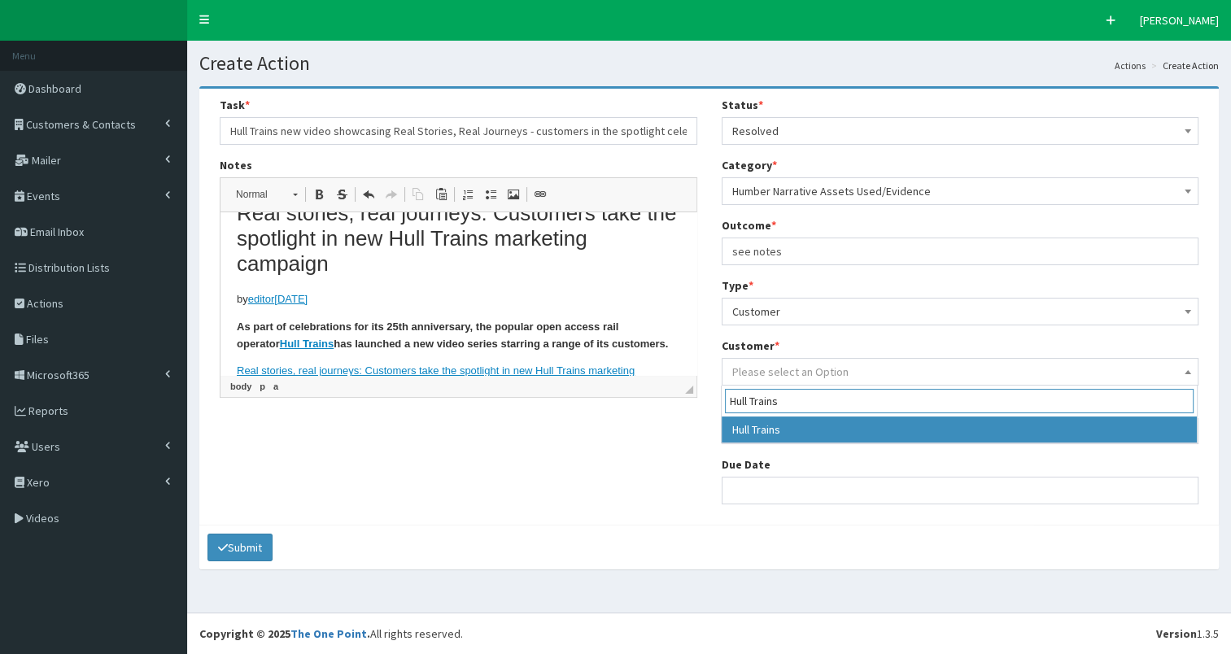
type input "Hull Trains"
select select "361"
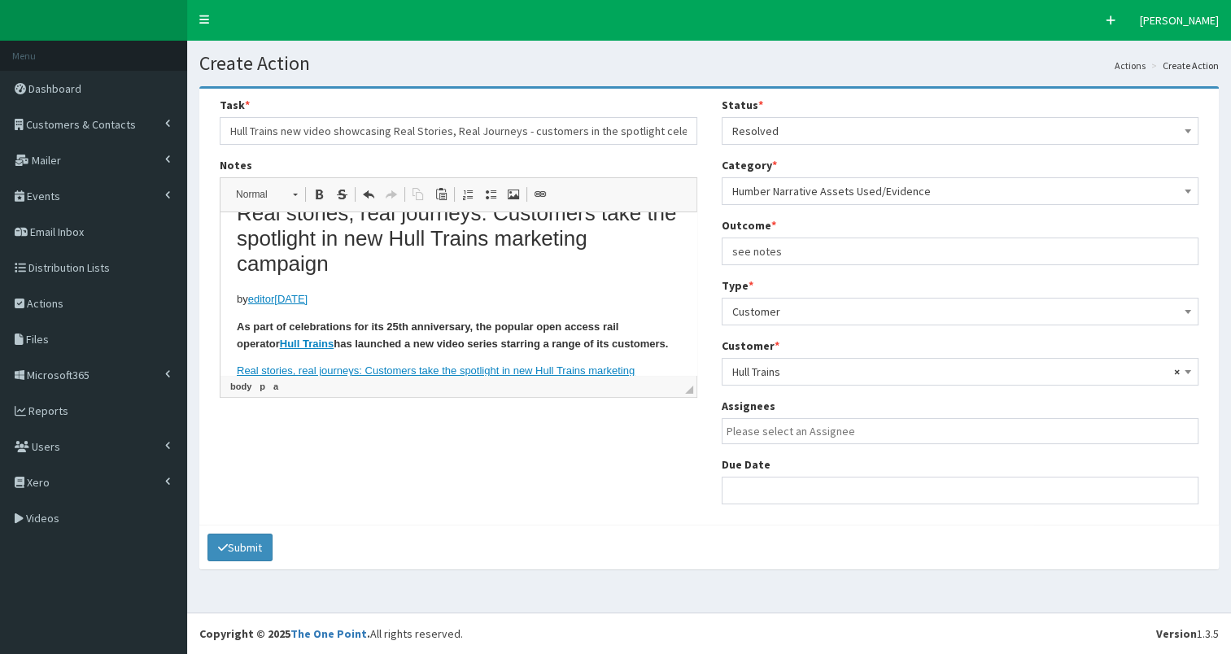
click at [801, 431] on input "search" at bounding box center [965, 431] width 476 height 16
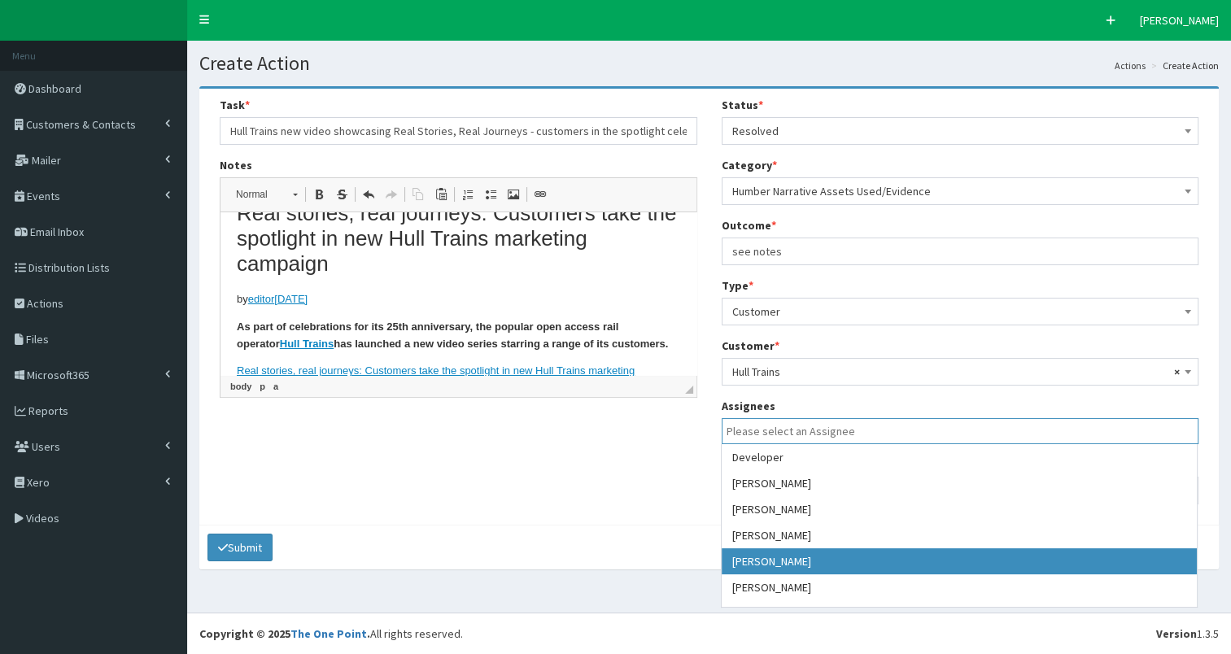
select select "7"
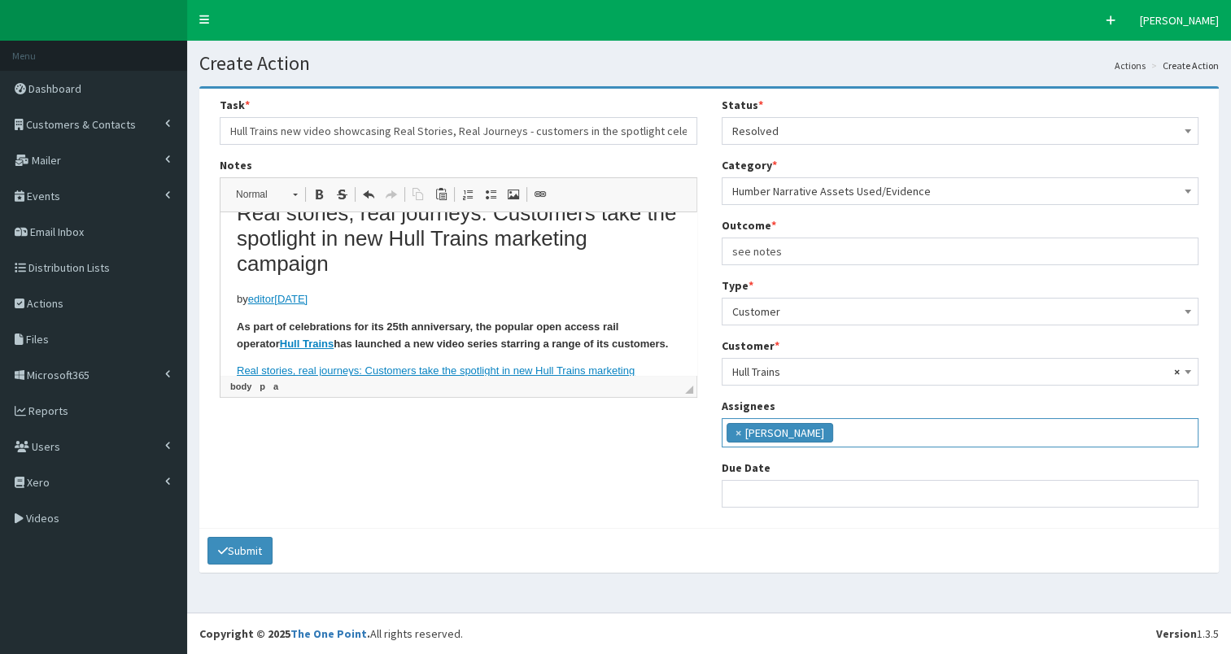
scroll to position [60, 0]
click at [809, 492] on input "text" at bounding box center [961, 494] width 478 height 28
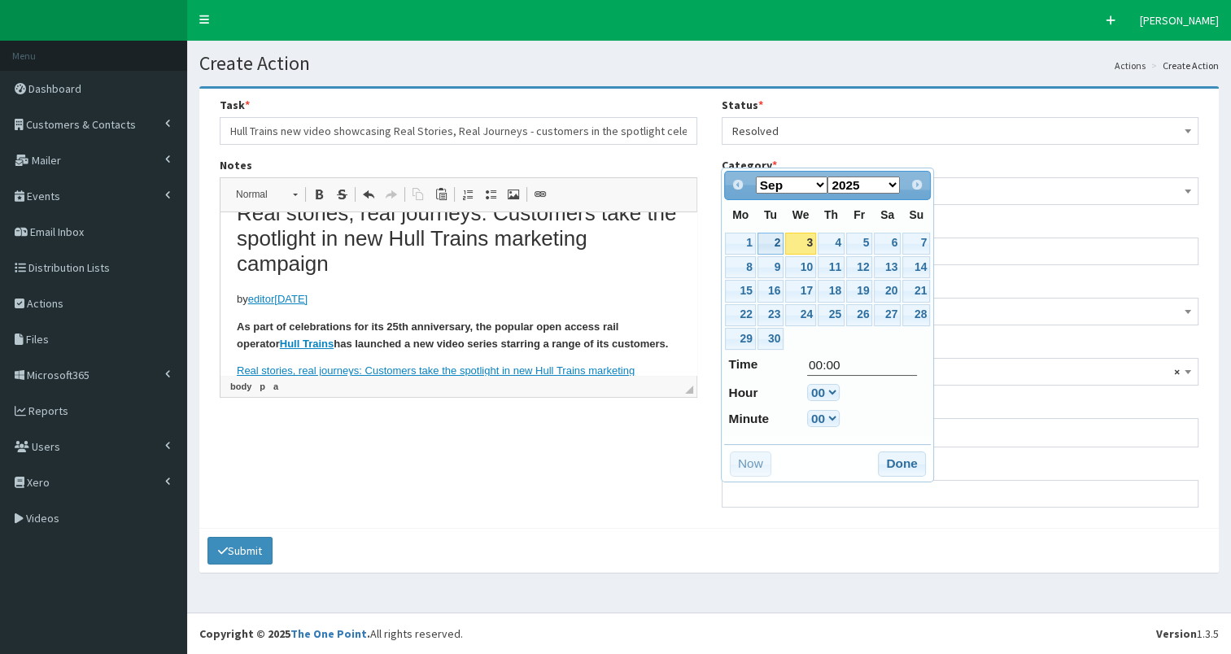
click at [769, 250] on link "2" at bounding box center [771, 244] width 26 height 22
type input "02-09-2025 00:00"
click at [893, 459] on button "Done" at bounding box center [902, 465] width 48 height 26
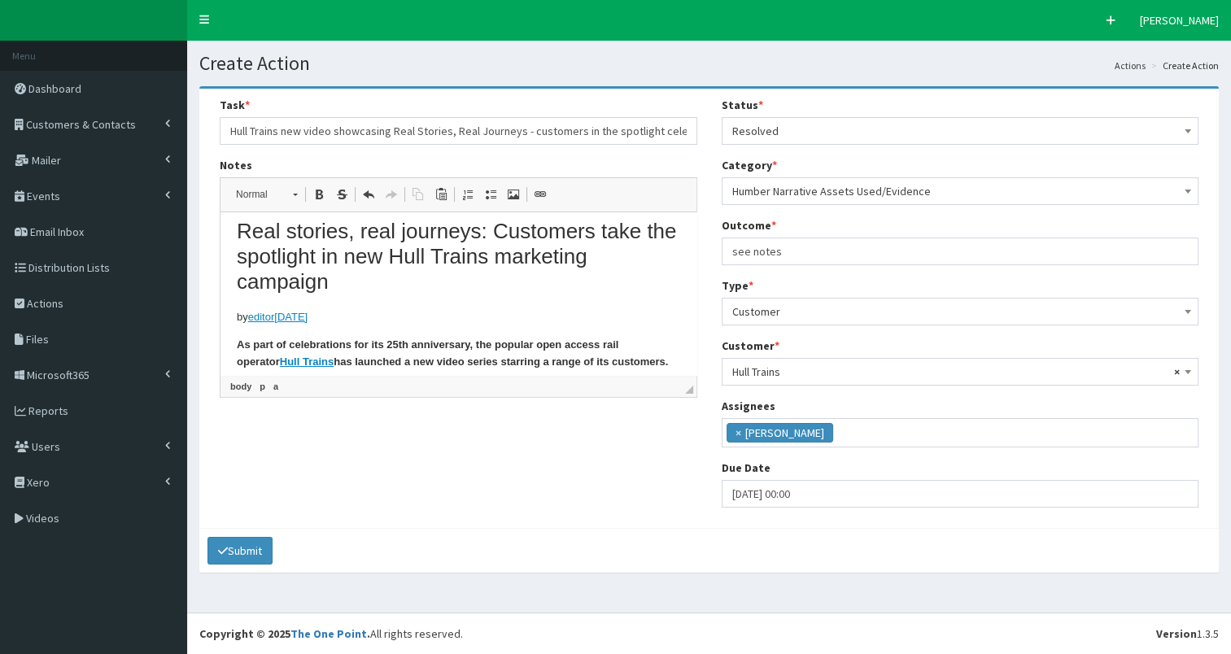
scroll to position [7, 0]
click at [238, 232] on h1 "Real stories, real journeys: Customers take the spotlight in new Hull Trains ma…" at bounding box center [458, 259] width 443 height 76
drag, startPoint x: 231, startPoint y: 129, endPoint x: 745, endPoint y: 151, distance: 514.7
click at [745, 151] on div "Task * Hull Trains new video showcasing Real Stories, Real Journeys - customers…" at bounding box center [709, 308] width 1003 height 423
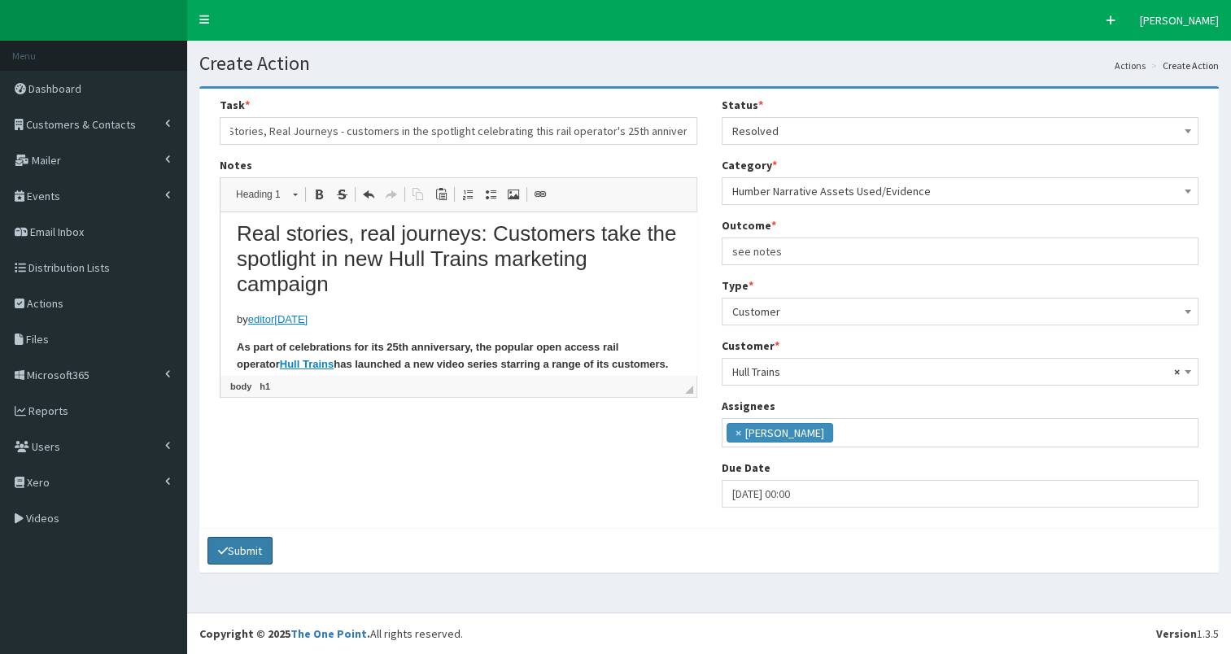
scroll to position [0, 0]
click at [255, 545] on button "Submit" at bounding box center [240, 551] width 65 height 28
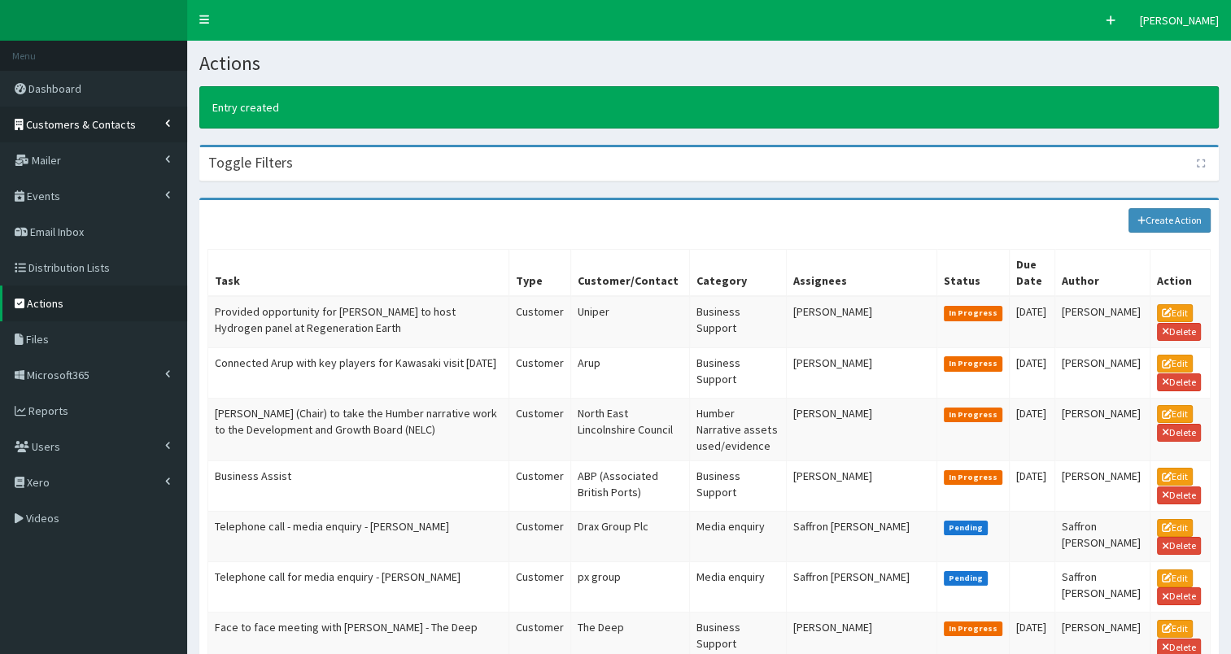
click at [76, 120] on span "Customers & Contacts" at bounding box center [81, 124] width 110 height 15
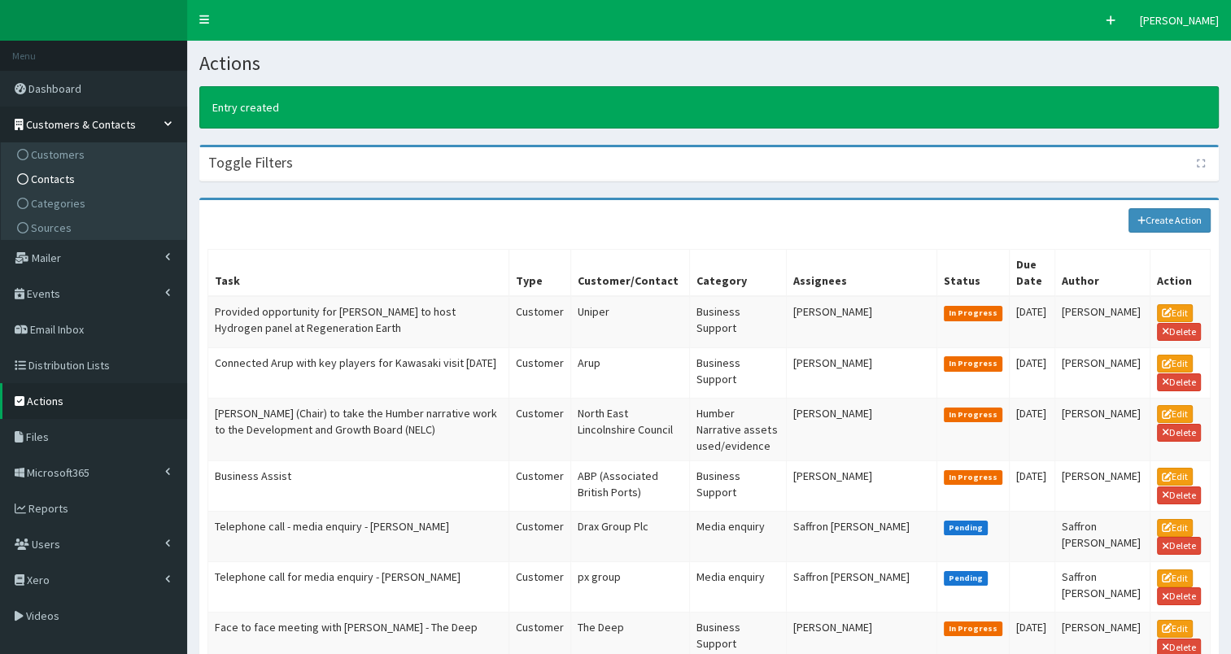
click at [81, 180] on link "Contacts" at bounding box center [95, 179] width 181 height 24
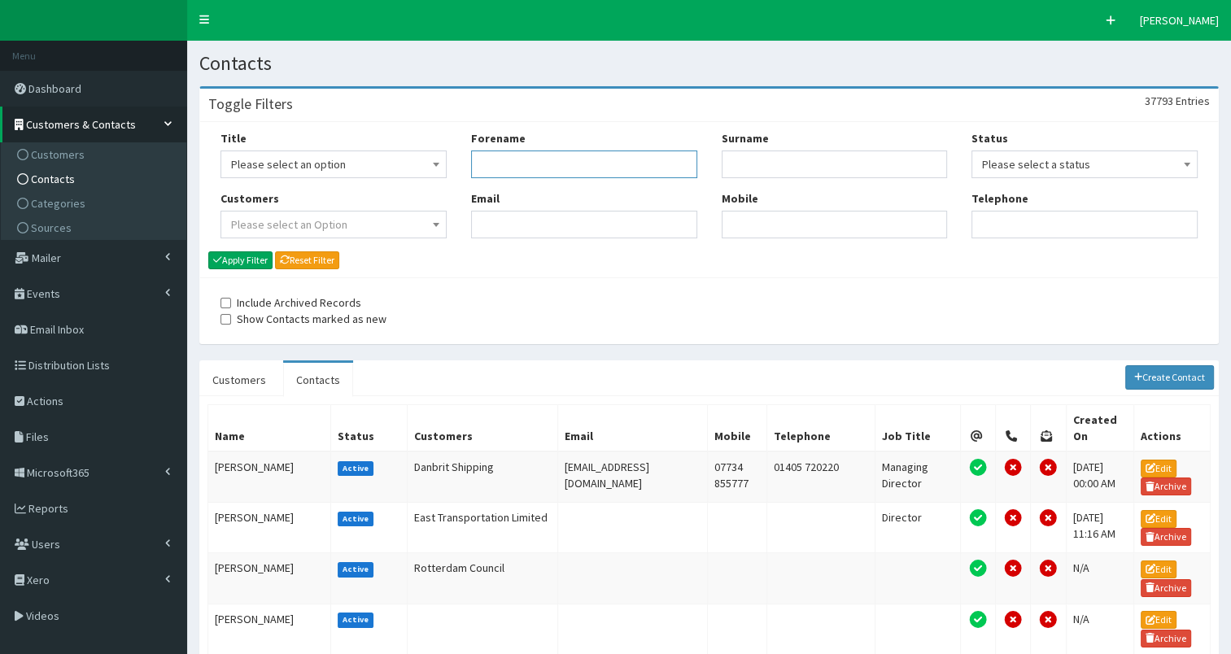
click at [516, 169] on input "Forename" at bounding box center [584, 165] width 226 height 28
type input "ker"
type input "jac"
click at [246, 256] on button "Apply Filter" at bounding box center [240, 260] width 64 height 18
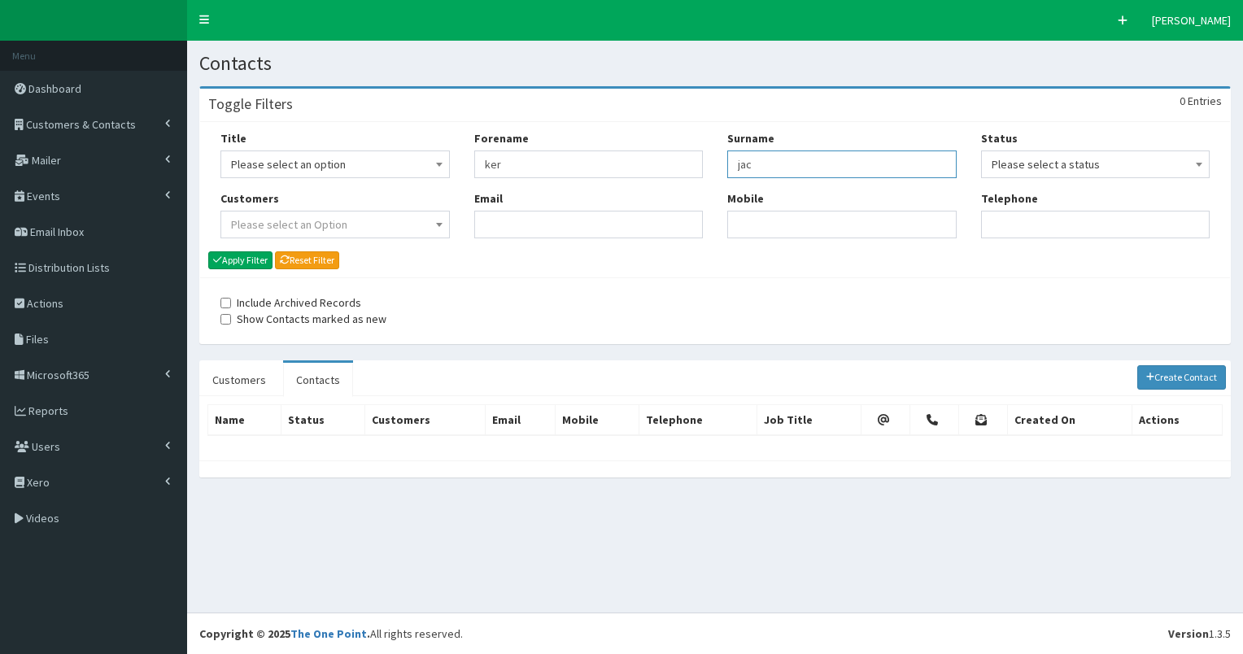
click at [746, 165] on input "jac" at bounding box center [841, 165] width 229 height 28
type input "jaq"
click at [257, 256] on button "Apply Filter" at bounding box center [240, 260] width 64 height 18
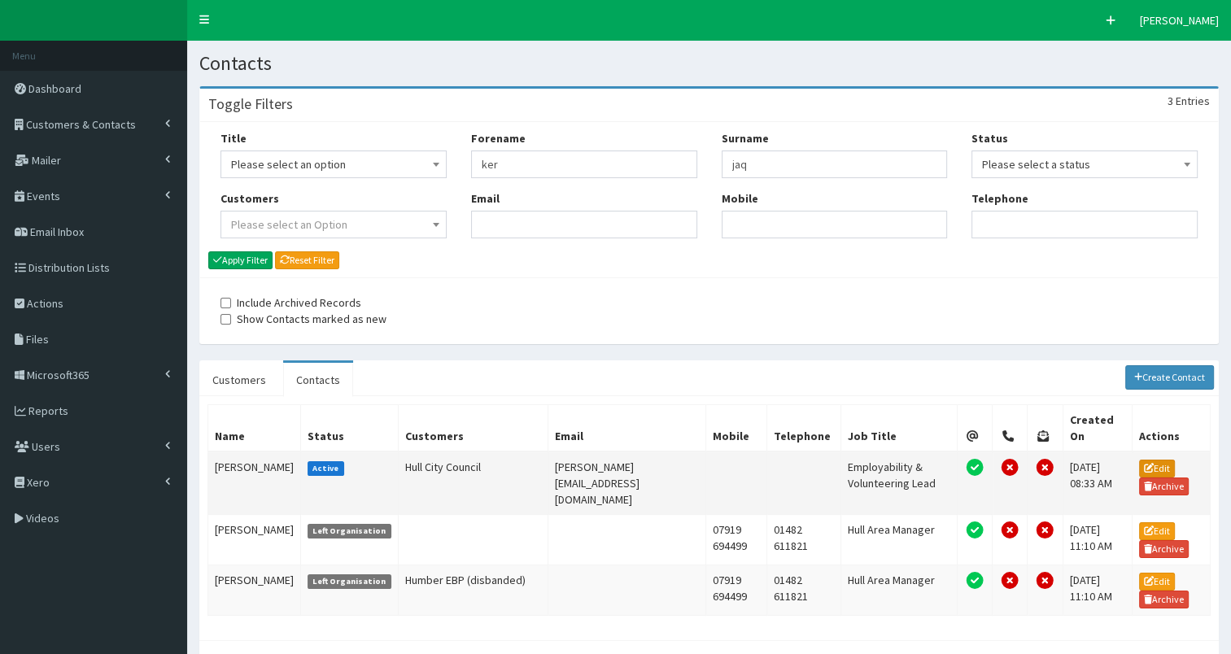
click at [1160, 460] on link "Edit" at bounding box center [1157, 469] width 36 height 18
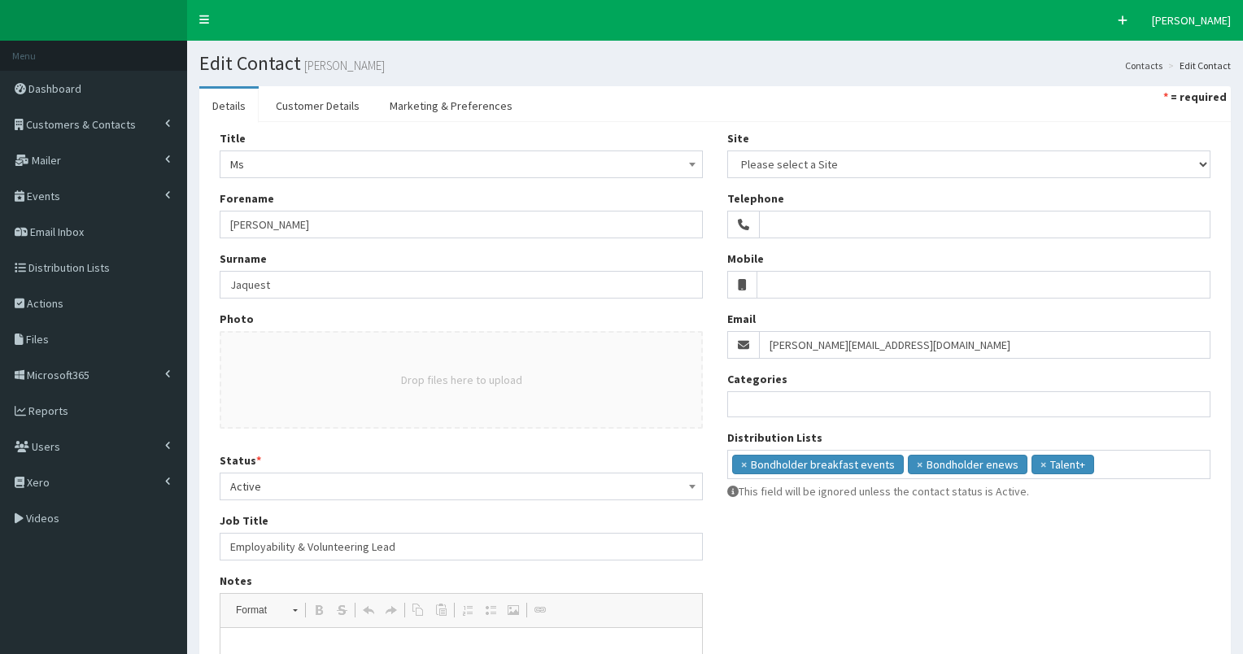
select select
click at [1104, 468] on ul "× Bondholder breakfast events × Bondholder enews × Talent+" at bounding box center [961, 463] width 476 height 24
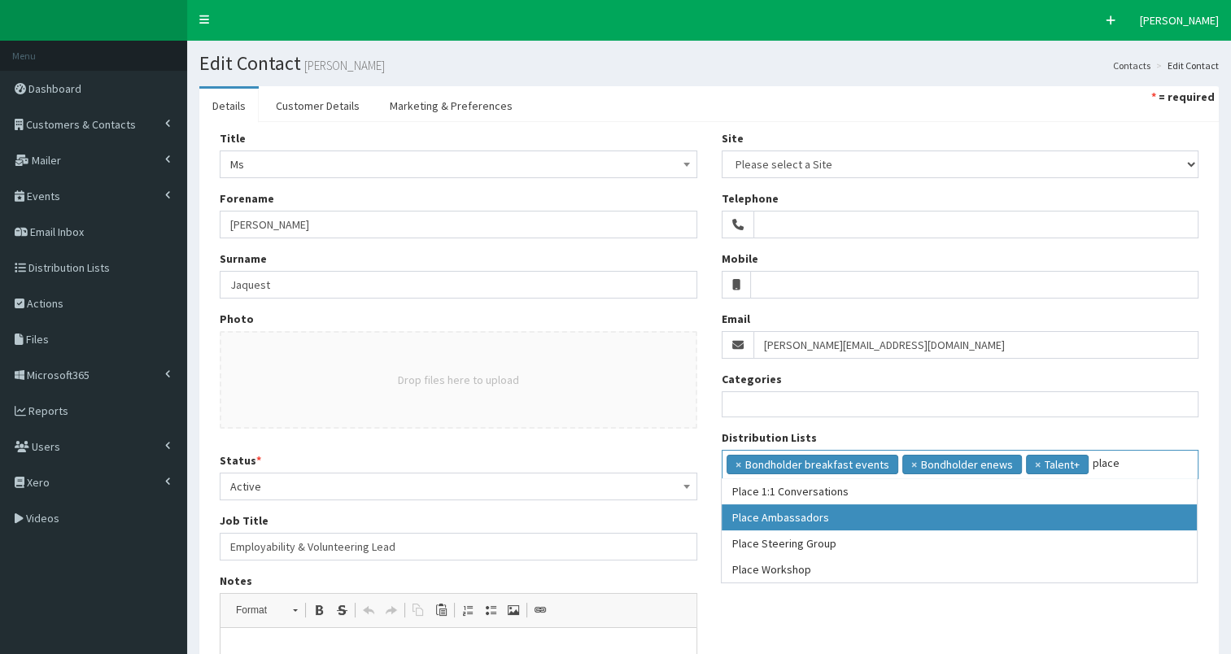
type input "place"
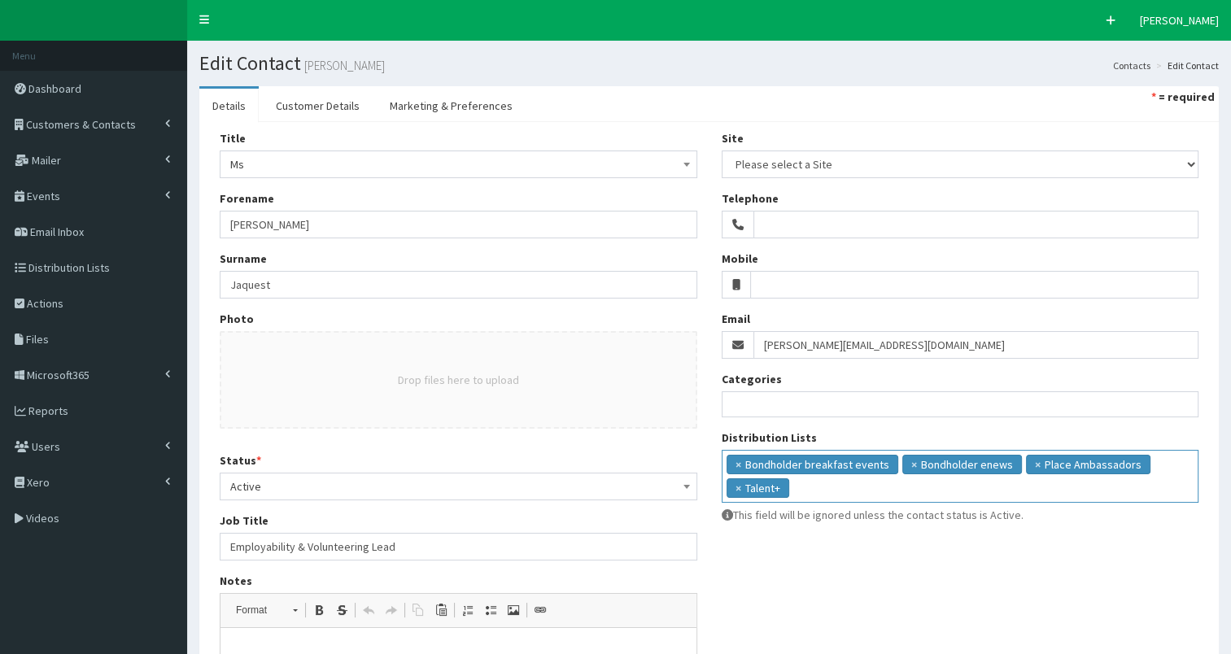
scroll to position [293, 0]
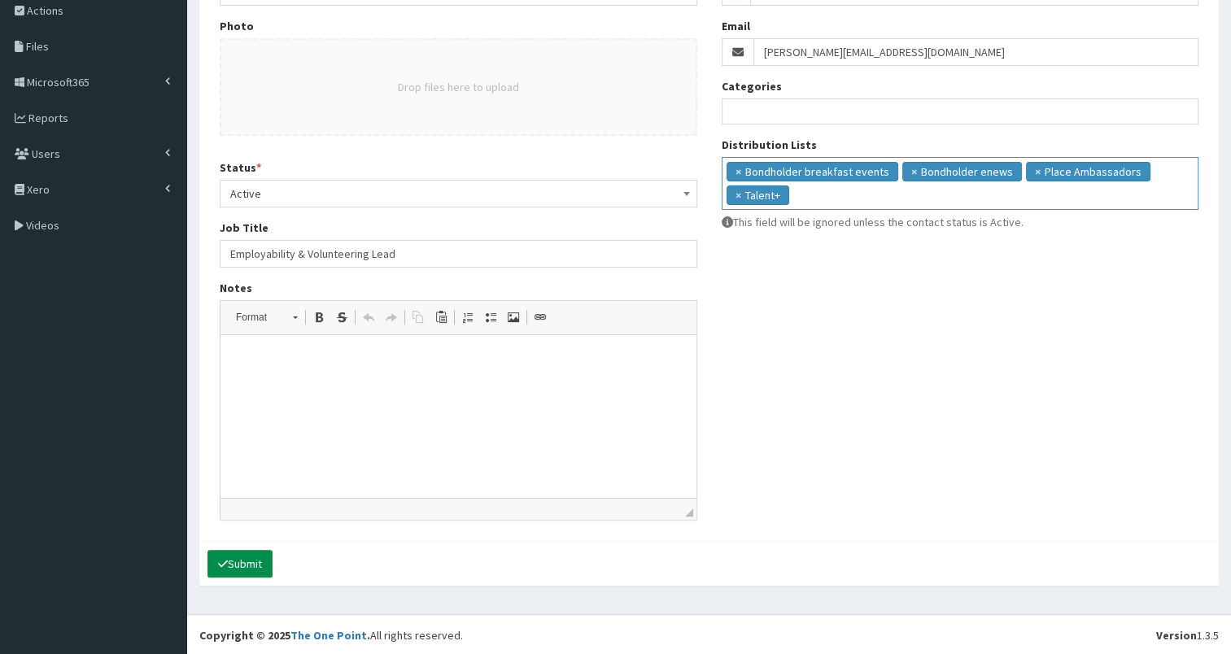
click at [229, 560] on button "Submit" at bounding box center [240, 564] width 65 height 28
